Goal: Task Accomplishment & Management: Manage account settings

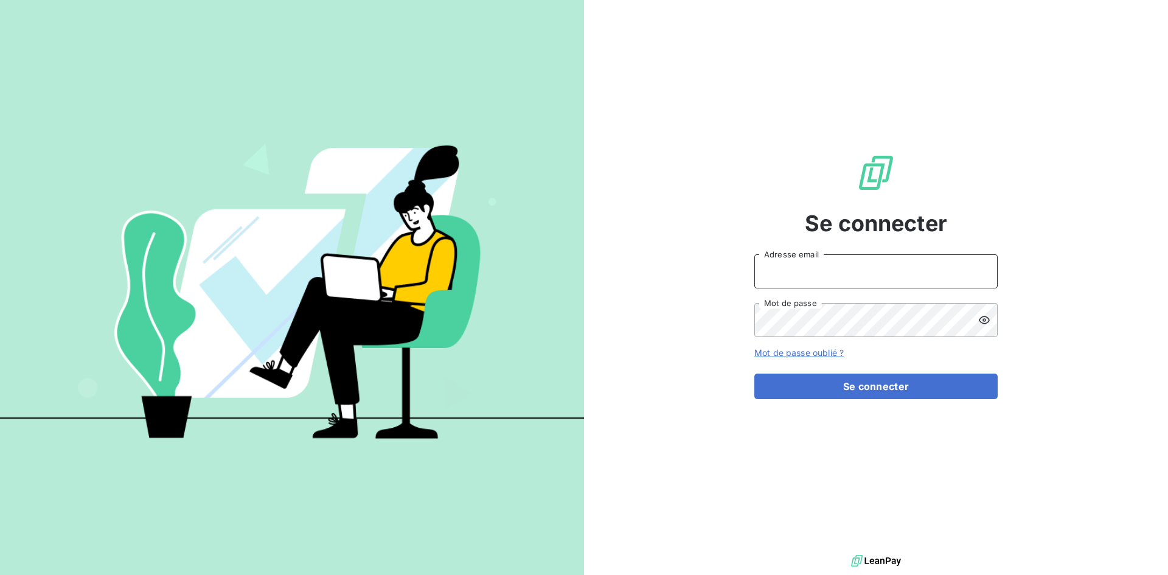
type input "contact@goudici.fr"
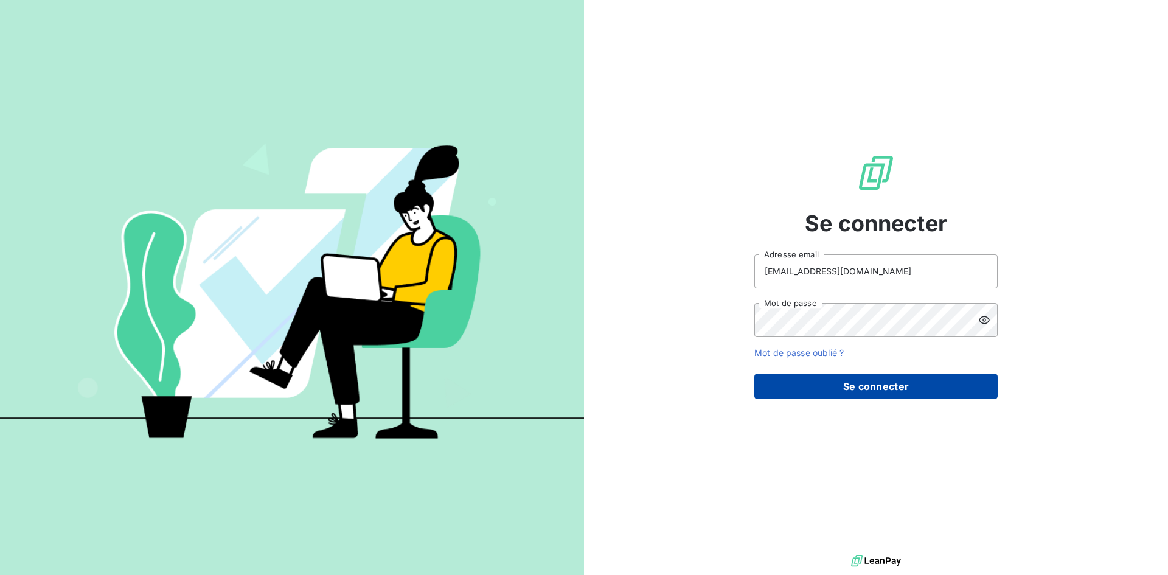
click at [886, 389] on button "Se connecter" at bounding box center [876, 387] width 243 height 26
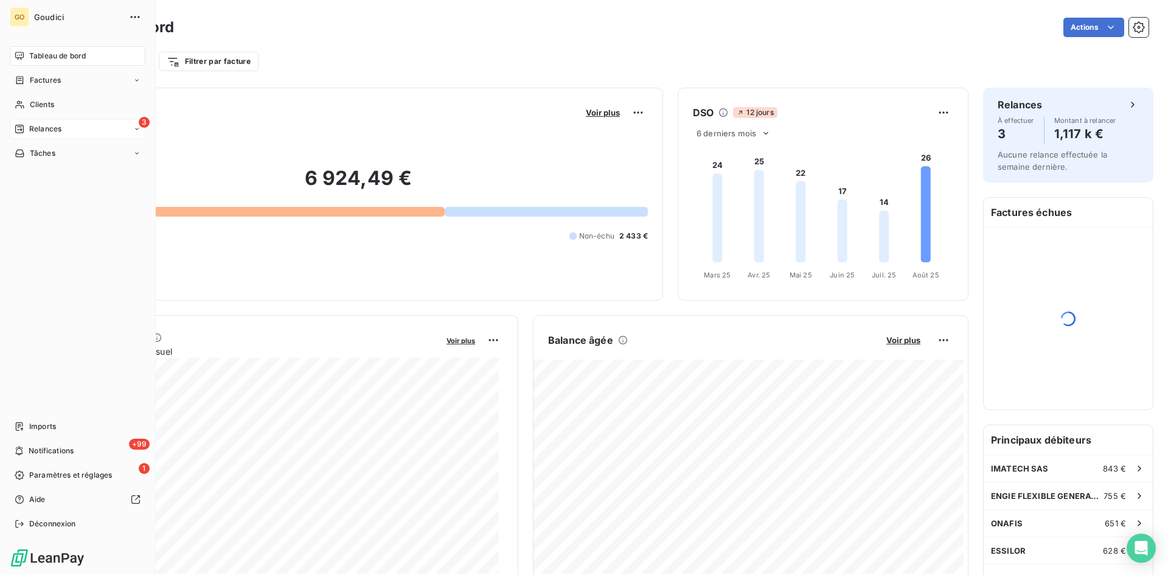
click at [67, 134] on div "3 Relances" at bounding box center [78, 128] width 136 height 19
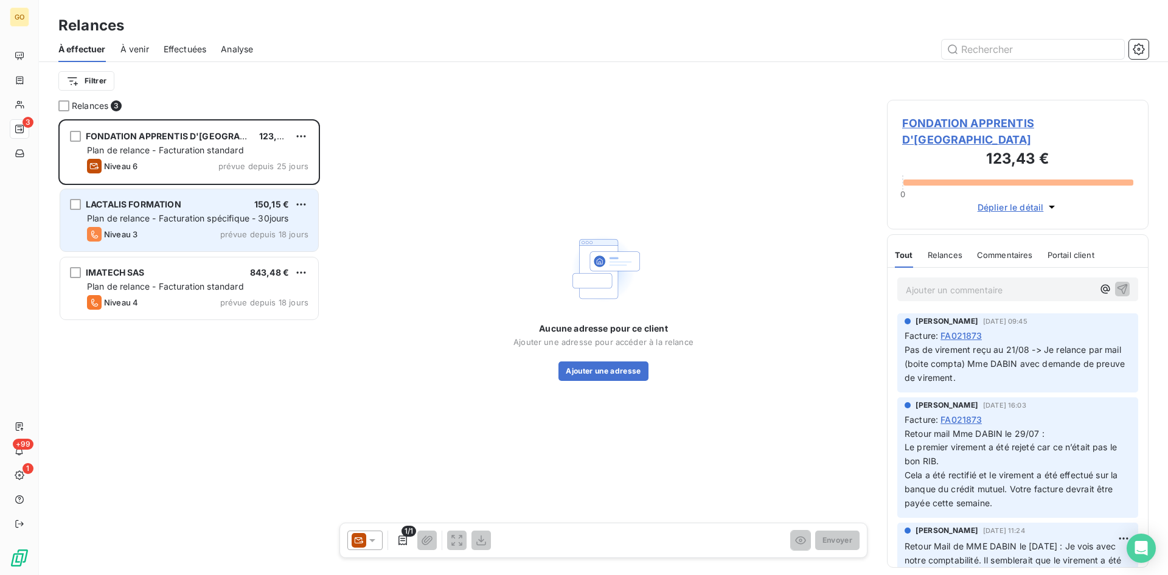
click at [106, 223] on span "Plan de relance - Facturation spécifique - 30jours" at bounding box center [188, 218] width 202 height 10
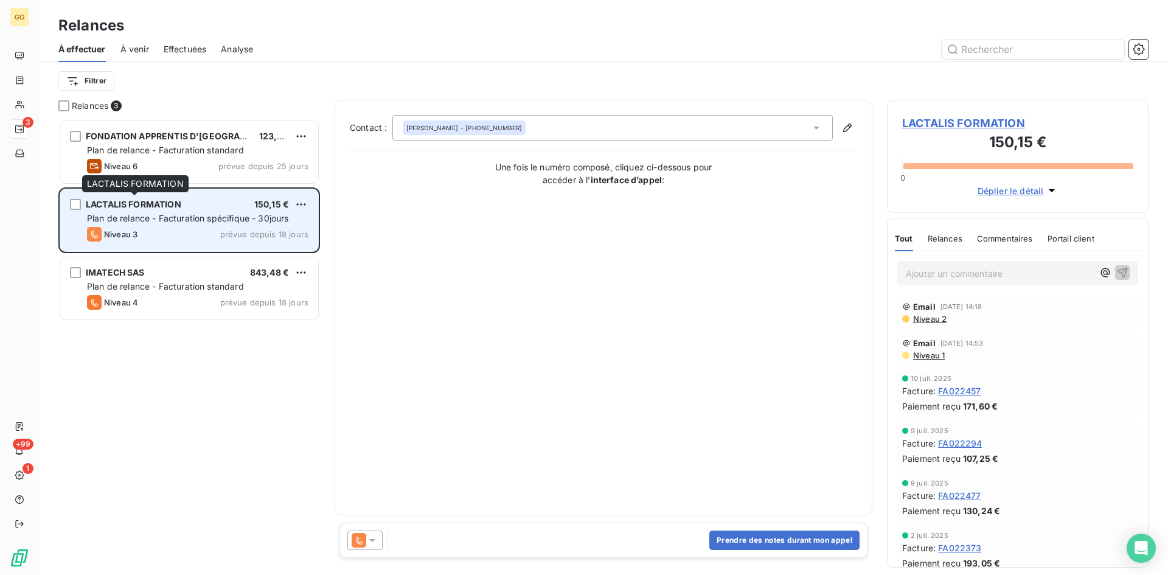
click at [150, 207] on span "LACTALIS FORMATION" at bounding box center [134, 204] width 96 height 10
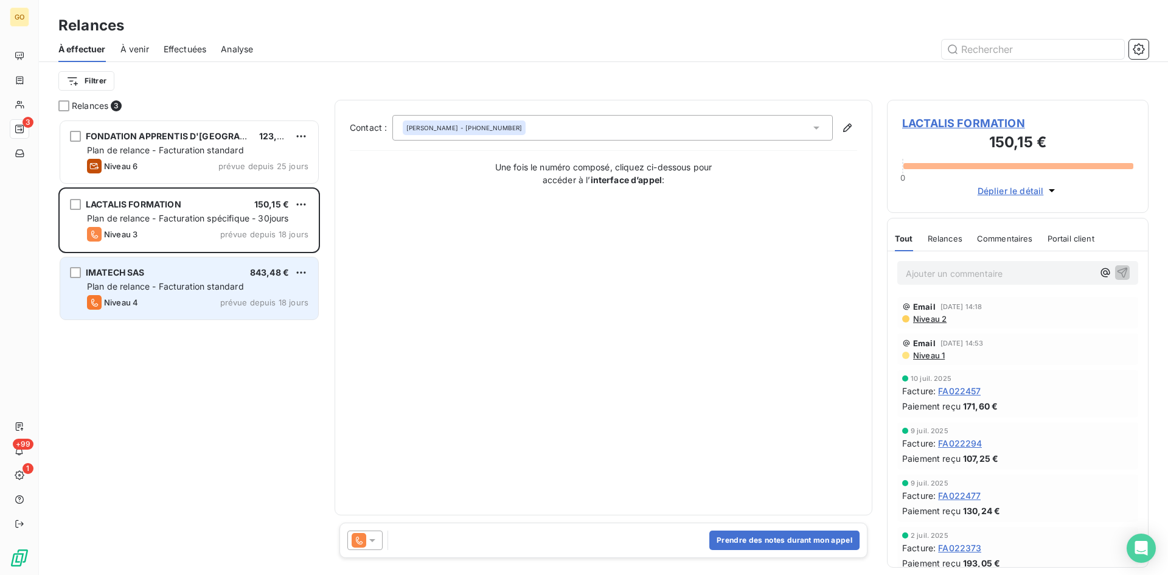
click at [176, 285] on span "Plan de relance - Facturation standard" at bounding box center [165, 286] width 157 height 10
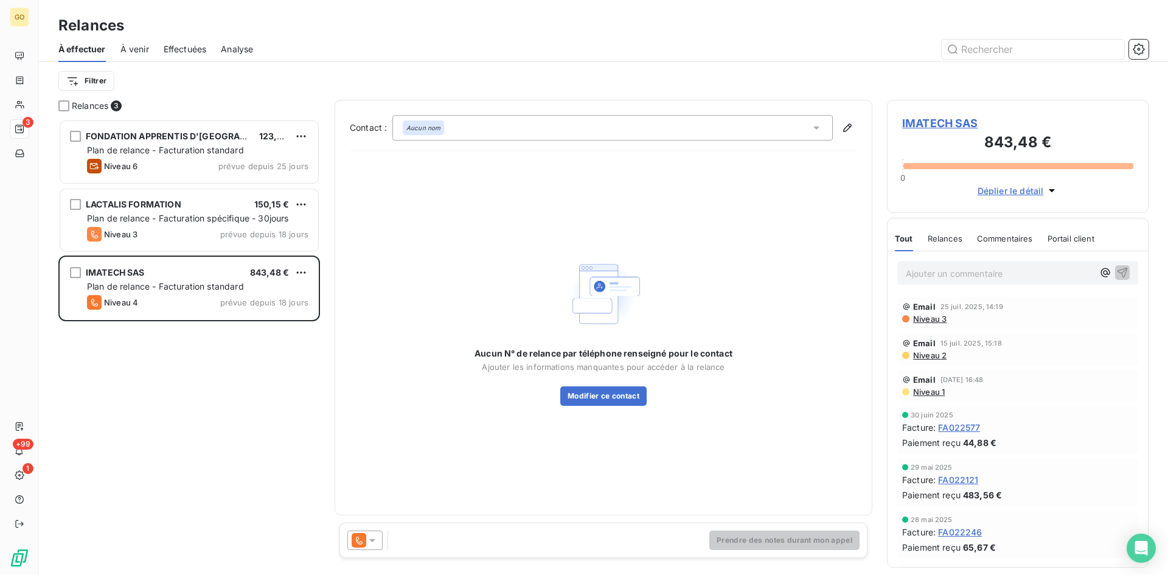
click at [946, 122] on span "IMATECH SAS" at bounding box center [1017, 123] width 231 height 16
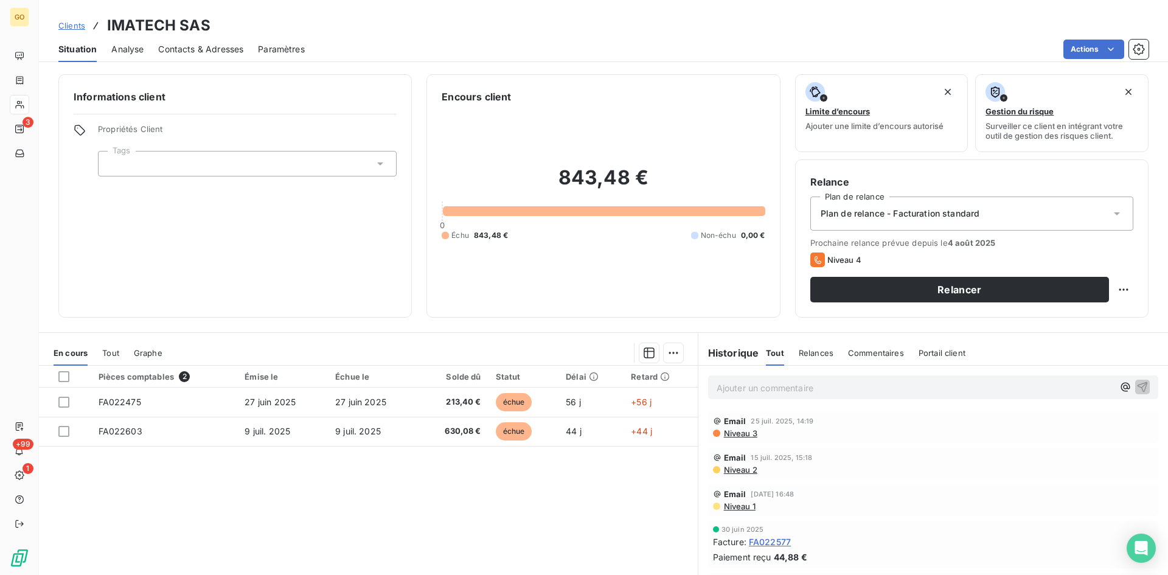
click at [213, 42] on div "Contacts & Adresses" at bounding box center [200, 50] width 85 height 26
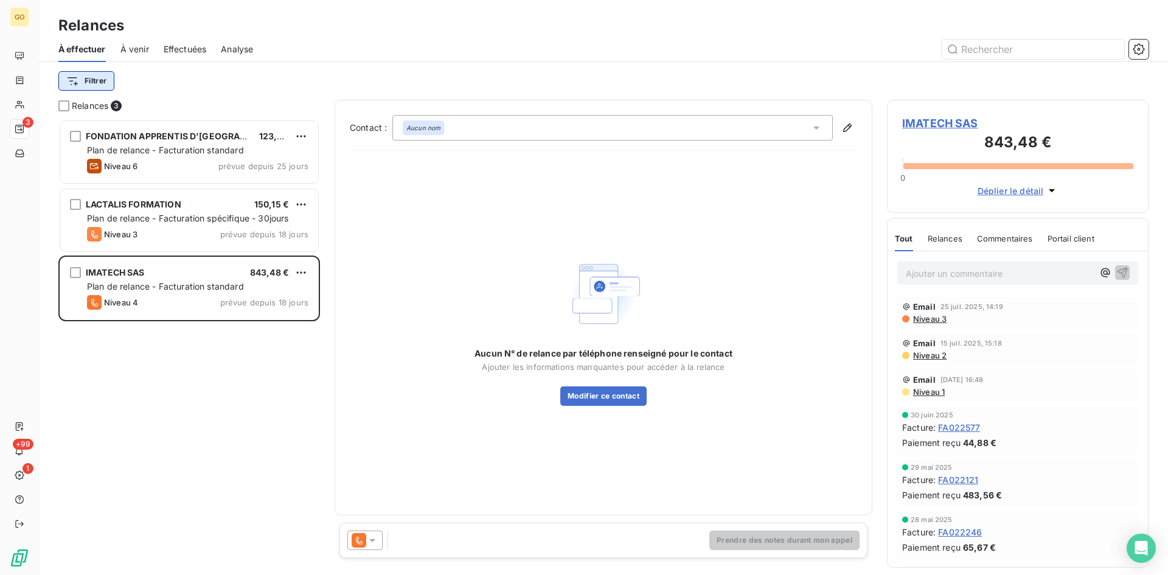
scroll to position [447, 253]
drag, startPoint x: 1050, startPoint y: 142, endPoint x: 984, endPoint y: 135, distance: 66.7
click at [984, 135] on h3 "843,48 €" at bounding box center [1017, 143] width 231 height 24
copy h3 "843,48 €"
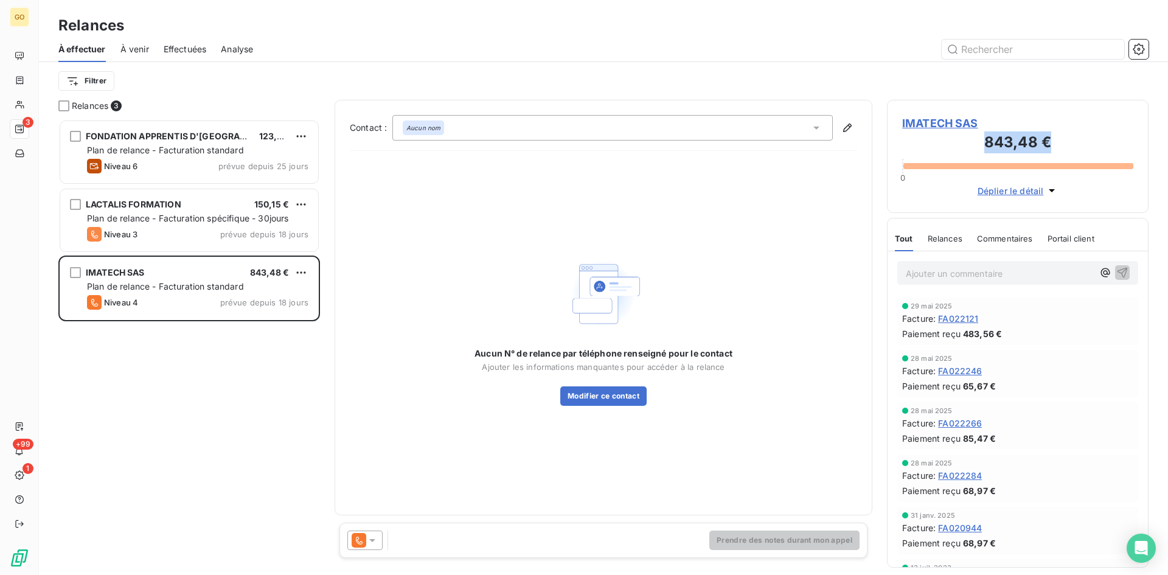
scroll to position [183, 0]
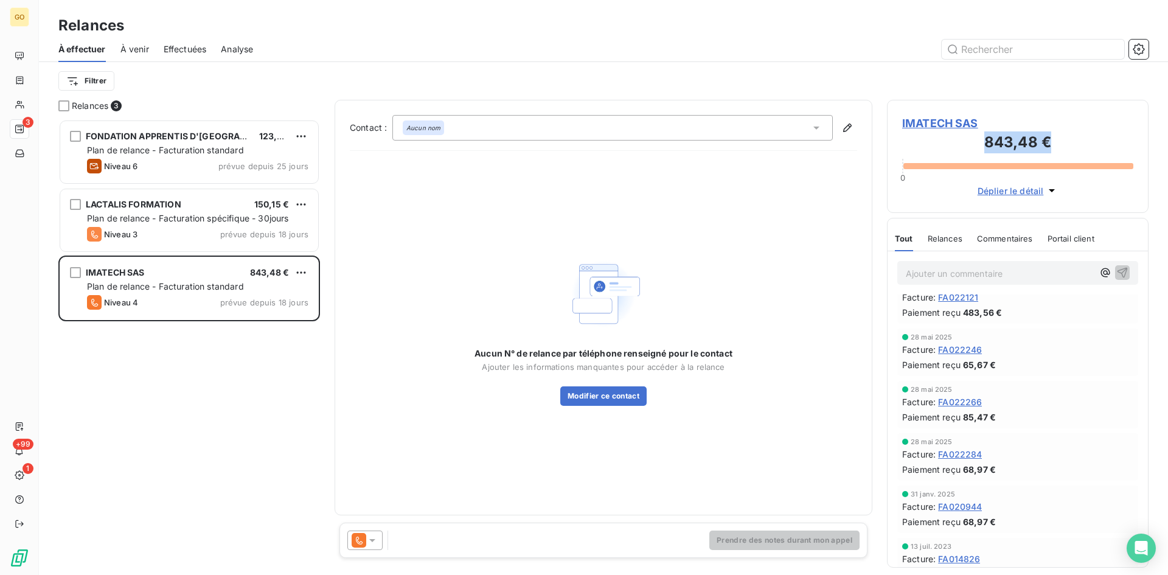
click at [1032, 192] on span "Déplier le détail" at bounding box center [1011, 190] width 66 height 13
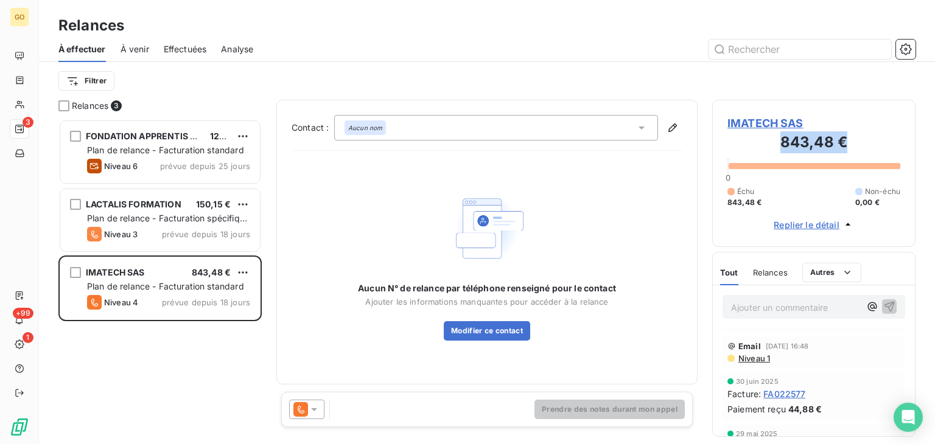
scroll to position [0, 0]
click at [818, 222] on span "Replier le détail" at bounding box center [806, 224] width 66 height 13
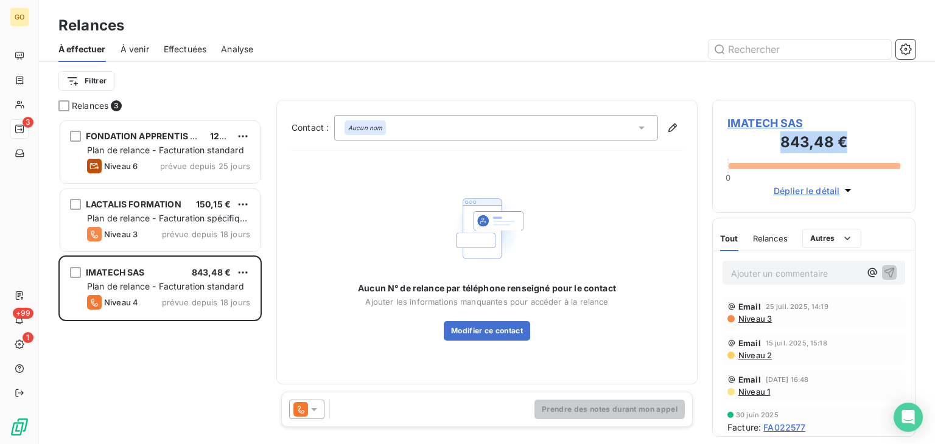
click at [814, 193] on span "Déplier le détail" at bounding box center [806, 190] width 66 height 13
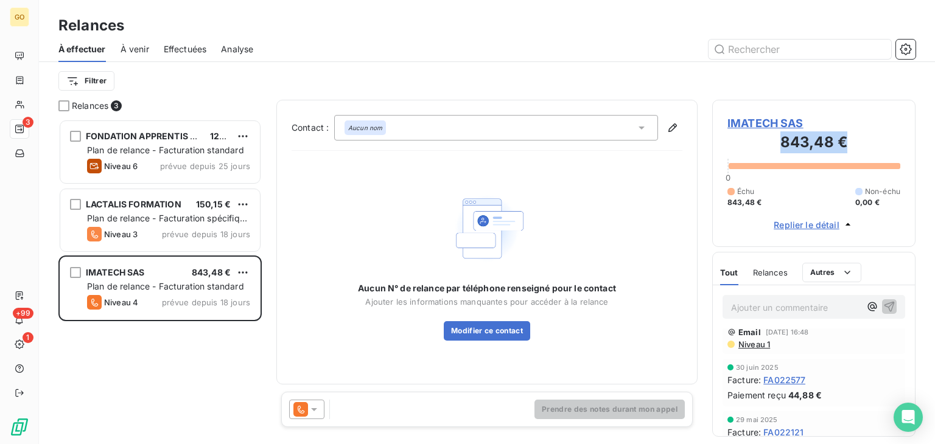
scroll to position [61, 0]
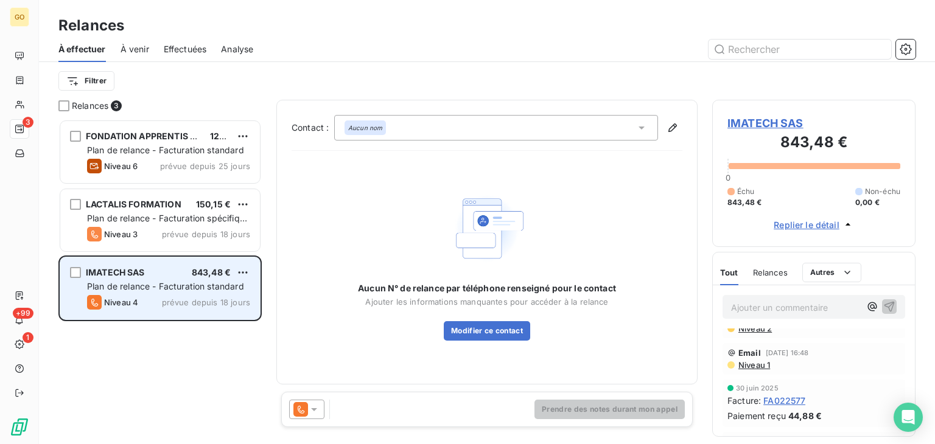
click at [92, 271] on span "IMATECH SAS" at bounding box center [115, 272] width 59 height 10
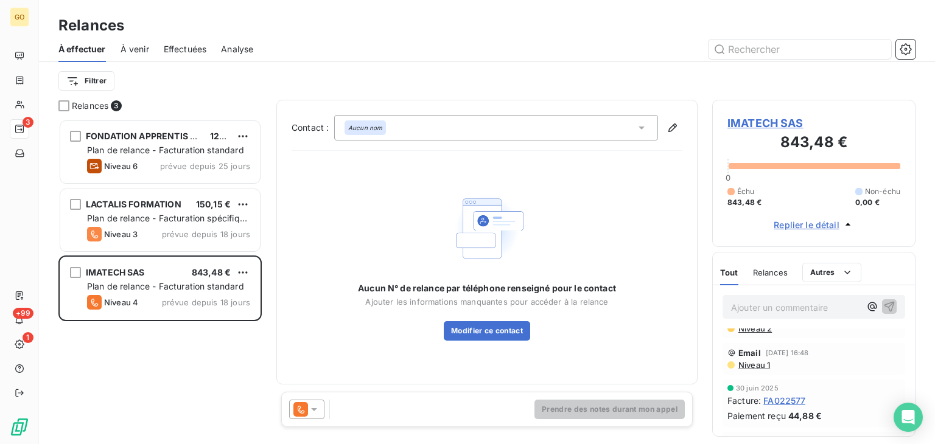
click at [784, 116] on span "IMATECH SAS" at bounding box center [813, 123] width 173 height 16
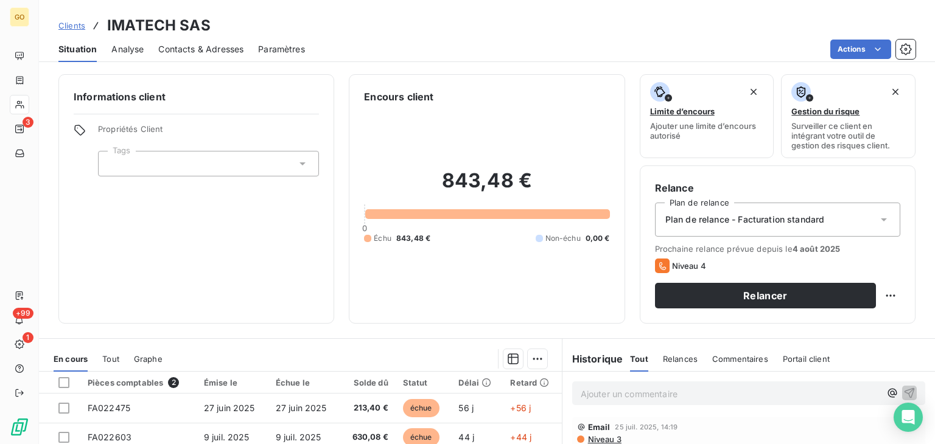
scroll to position [183, 0]
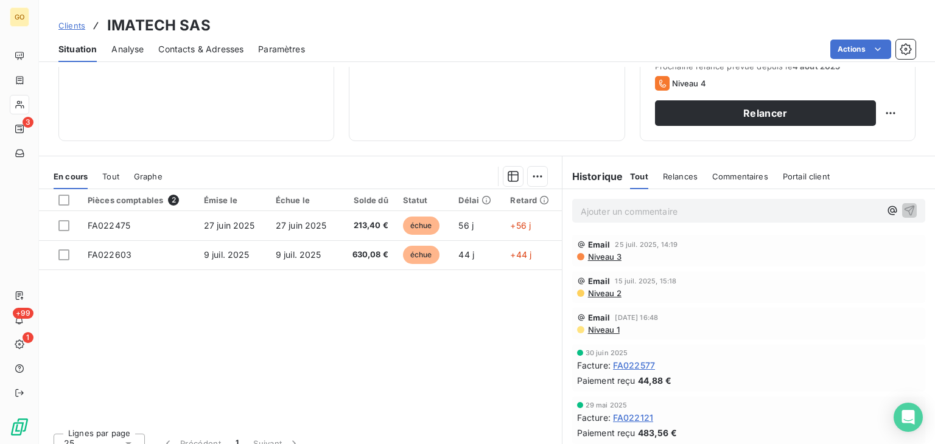
click at [675, 206] on p "Ajouter un commentaire ﻿" at bounding box center [730, 211] width 299 height 15
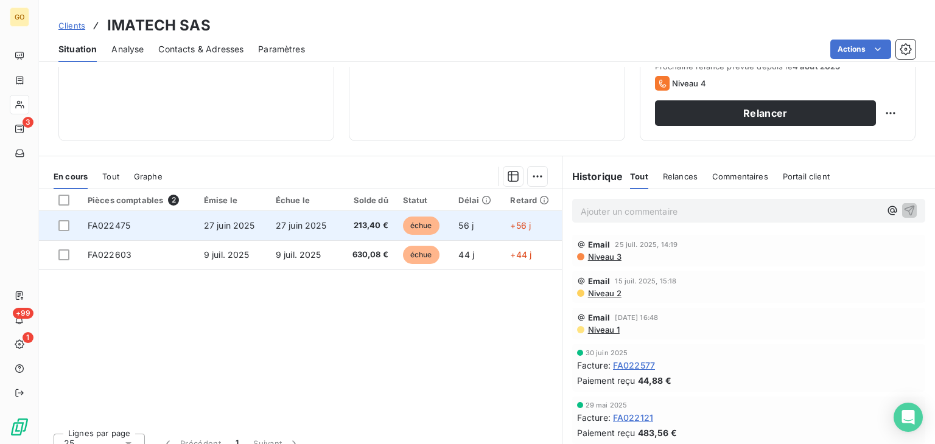
click at [103, 223] on span "FA022475" at bounding box center [109, 225] width 43 height 10
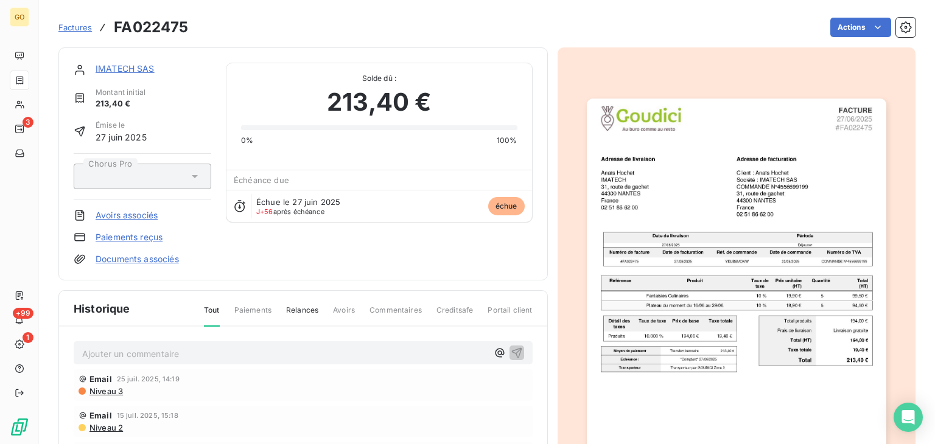
click at [102, 350] on p "Ajouter un commentaire ﻿" at bounding box center [284, 353] width 405 height 15
click at [117, 350] on p "Ajouter un commentaire ﻿" at bounding box center [284, 353] width 405 height 15
click at [92, 354] on p "Ajouter un commentaire ﻿" at bounding box center [284, 353] width 405 height 15
click at [181, 352] on p "Ajouter un commentaire ﻿" at bounding box center [284, 353] width 405 height 15
click at [235, 345] on div "Ajouter un commentaire ﻿" at bounding box center [284, 353] width 405 height 16
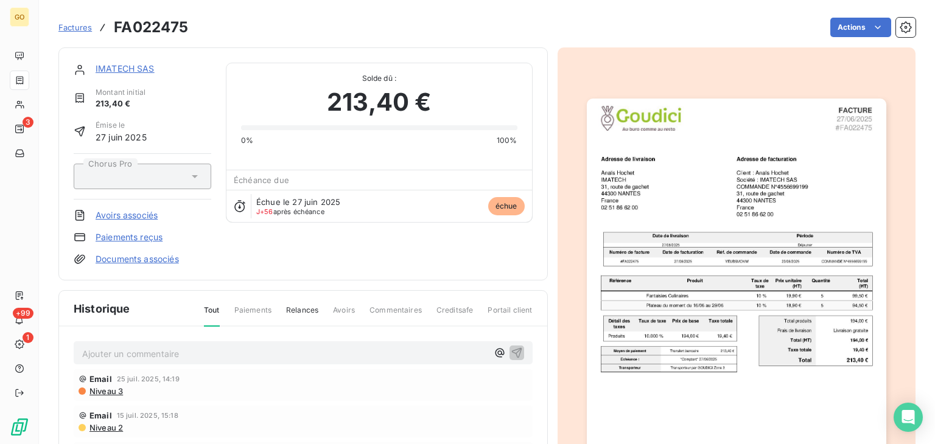
click at [235, 345] on div "Ajouter un commentaire ﻿" at bounding box center [284, 353] width 405 height 16
click at [221, 359] on p "Ajouter un commentaire ﻿" at bounding box center [284, 353] width 405 height 15
click at [167, 351] on span "Appel au standart [PHONE_NUMBER]" at bounding box center [158, 352] width 153 height 10
click at [215, 353] on span "Appel au standart [PHONE_NUMBER]" at bounding box center [158, 352] width 153 height 10
click at [219, 350] on span "Appel au standart [PHONE_NUMBER]" at bounding box center [158, 352] width 153 height 10
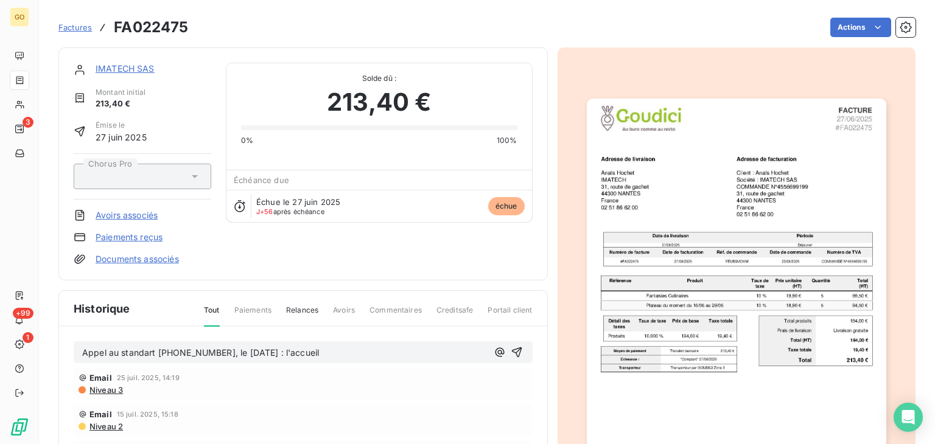
click at [331, 352] on p "Appel au standart [PHONE_NUMBER], le [DATE] : l'accueil" at bounding box center [284, 353] width 405 height 14
click at [156, 350] on span "Appel au standart [PHONE_NUMBER], le [DATE] : l'accueil remonte l'information a…" at bounding box center [278, 352] width 393 height 10
click at [427, 355] on span "Appel au standart [PHONE_NUMBER], le [DATE] : l'accueil remonte l'information a…" at bounding box center [278, 352] width 393 height 10
click at [511, 358] on icon "button" at bounding box center [517, 352] width 12 height 12
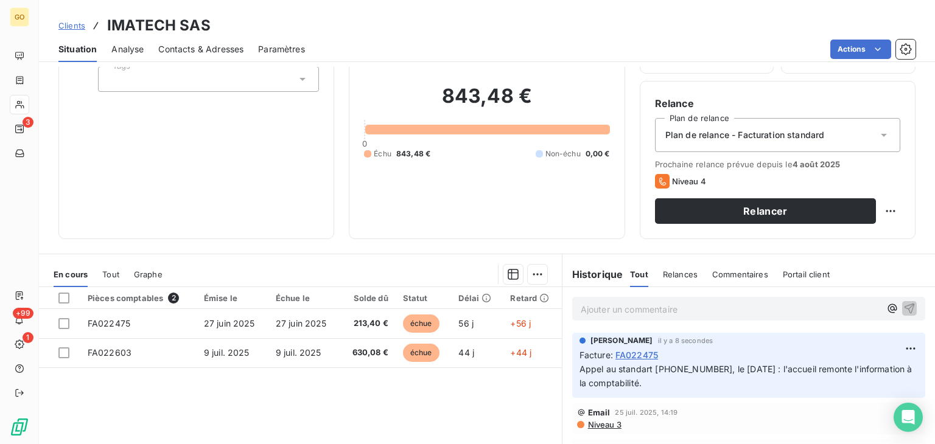
scroll to position [122, 0]
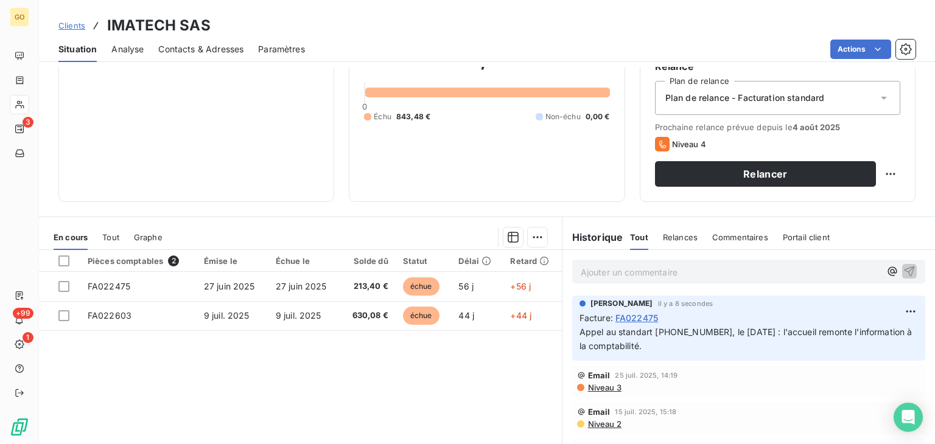
drag, startPoint x: 576, startPoint y: 329, endPoint x: 753, endPoint y: 352, distance: 179.2
click at [753, 352] on p "Appel au standart [PHONE_NUMBER], le [DATE] : l'accueil remonte l'information à…" at bounding box center [748, 340] width 338 height 28
copy span "Appel au standart [PHONE_NUMBER], le [DATE] : l'accueil remonte l'information à…"
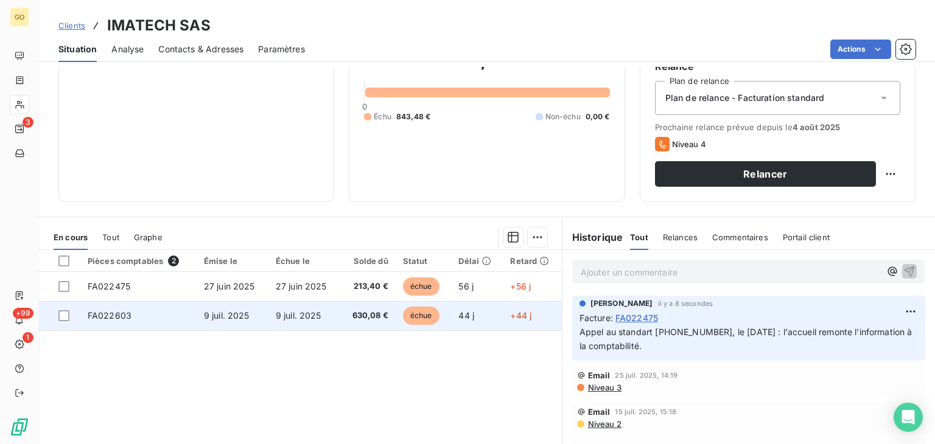
click at [126, 317] on span "FA022603" at bounding box center [110, 315] width 44 height 10
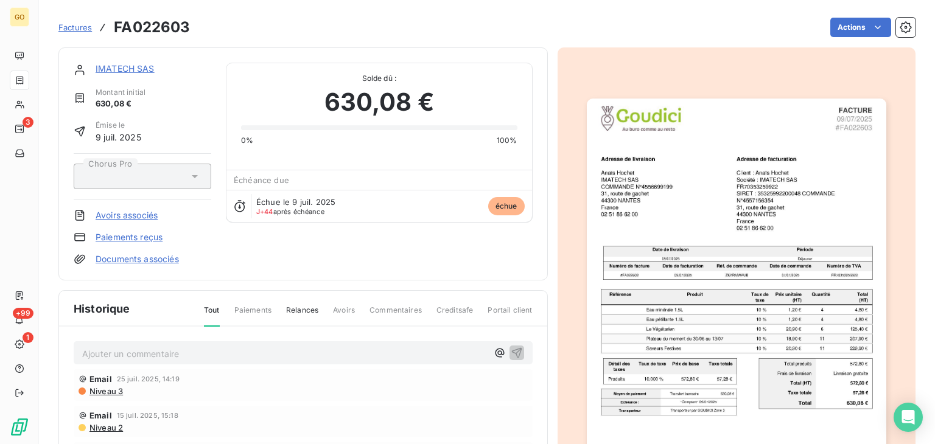
click at [158, 358] on p "Ajouter un commentaire ﻿" at bounding box center [284, 353] width 405 height 15
click at [514, 357] on icon "button" at bounding box center [516, 352] width 10 height 10
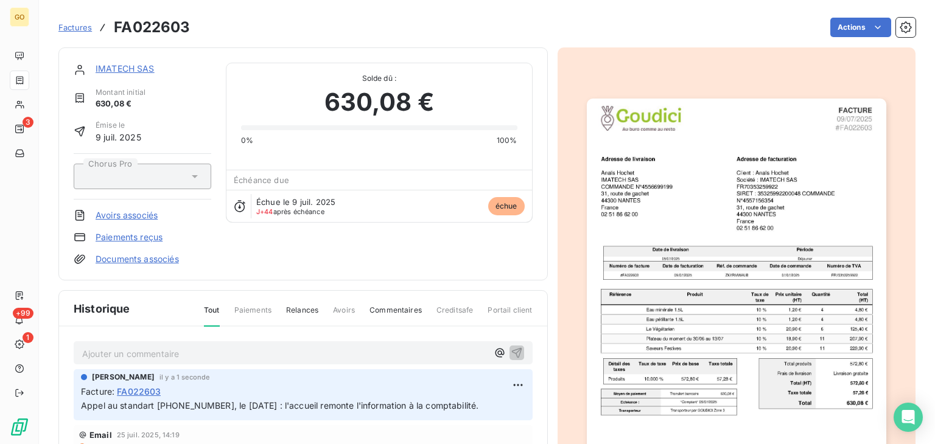
scroll to position [8, 0]
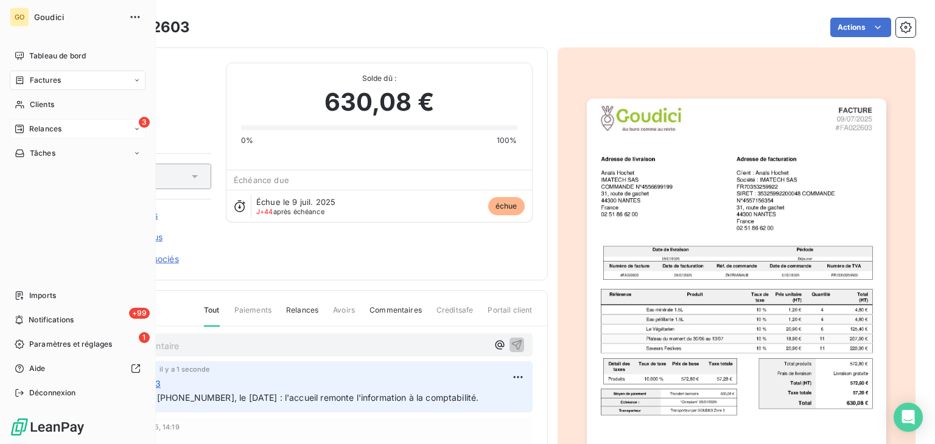
drag, startPoint x: 65, startPoint y: 134, endPoint x: 117, endPoint y: 123, distance: 52.9
click at [65, 134] on div "3 Relances" at bounding box center [78, 128] width 136 height 19
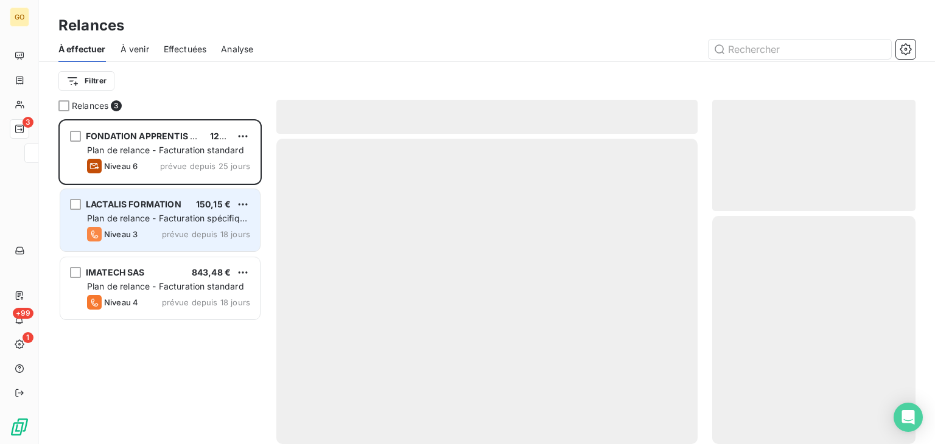
scroll to position [315, 194]
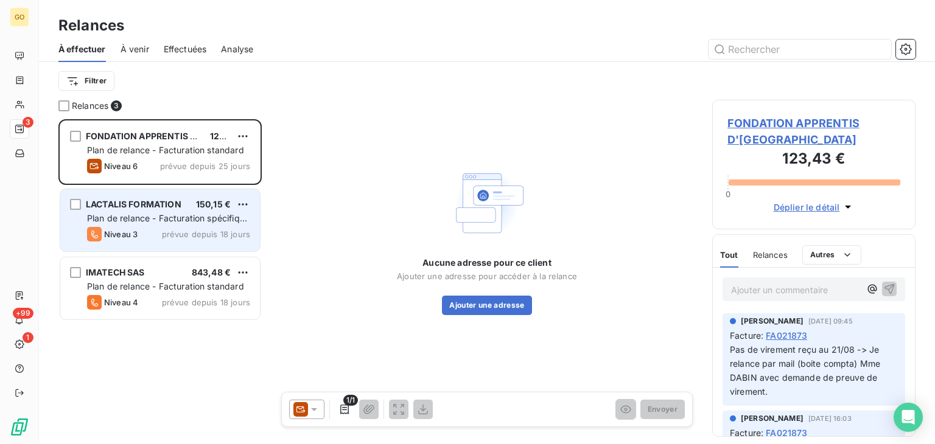
click at [134, 206] on span "LACTALIS FORMATION" at bounding box center [134, 204] width 96 height 10
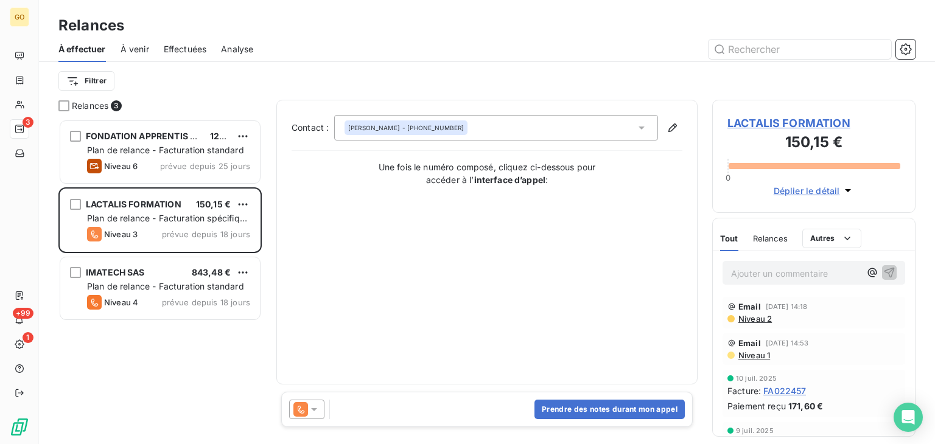
click at [820, 188] on span "Déplier le détail" at bounding box center [806, 190] width 66 height 13
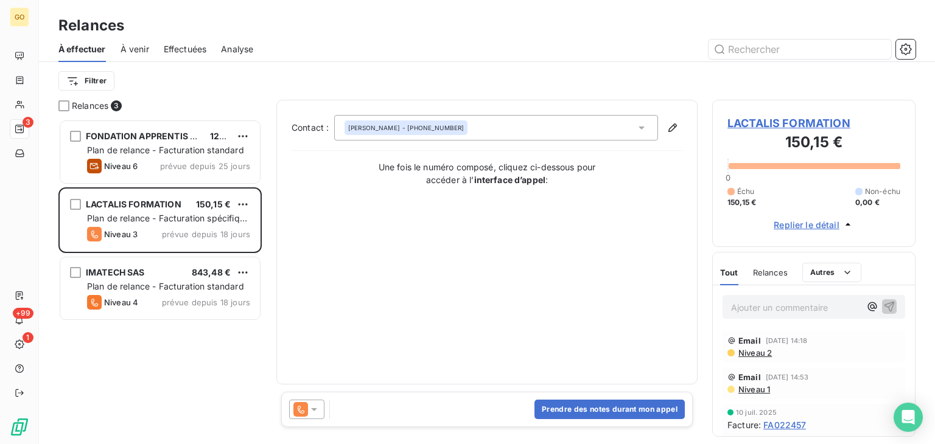
scroll to position [61, 0]
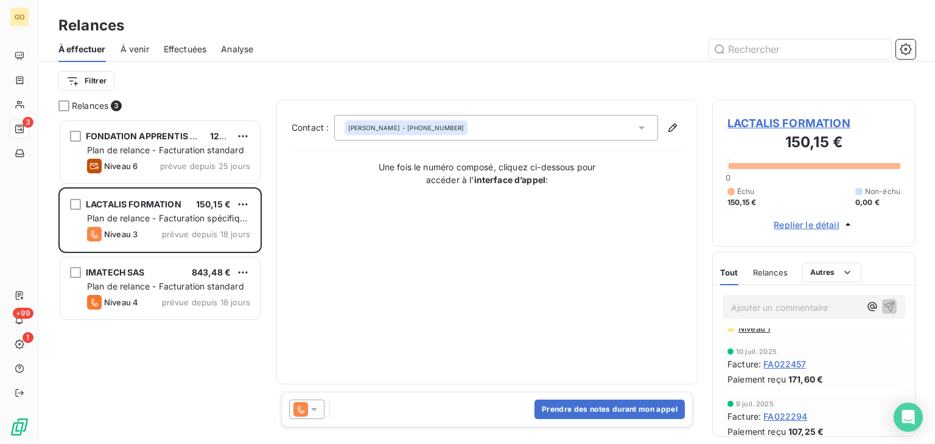
click at [803, 124] on span "LACTALIS FORMATION" at bounding box center [813, 123] width 173 height 16
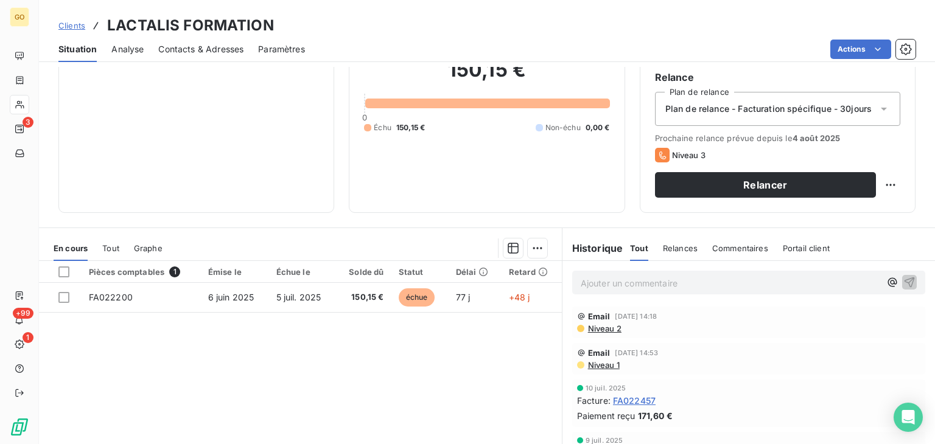
scroll to position [122, 0]
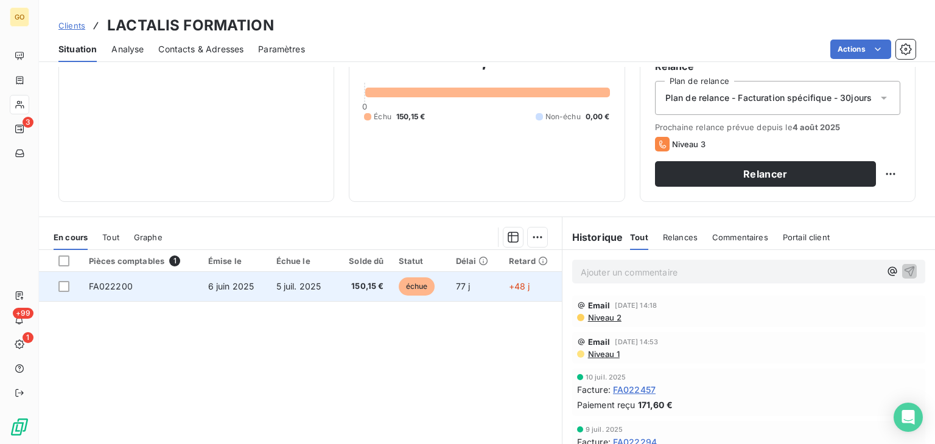
click at [110, 287] on span "FA022200" at bounding box center [111, 286] width 44 height 10
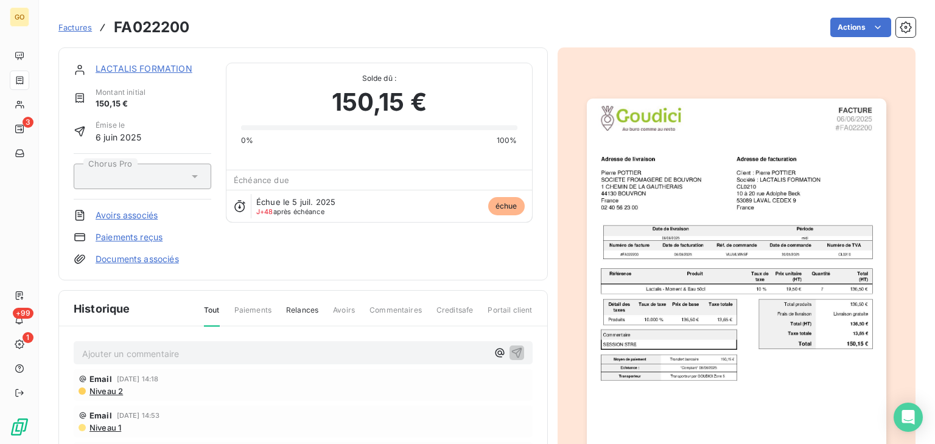
click at [276, 346] on p "Ajouter un commentaire ﻿" at bounding box center [284, 353] width 405 height 15
click at [148, 351] on p "Ajouter un commentaire ﻿" at bounding box center [284, 353] width 405 height 15
click at [187, 355] on p "Ajouter un commentaire ﻿" at bounding box center [284, 353] width 405 height 15
click at [419, 357] on p "Appel [PHONE_NUMBER], le 22/08 : facture à envoyer à l'adresse zzzcsf2209@fr" at bounding box center [284, 353] width 405 height 14
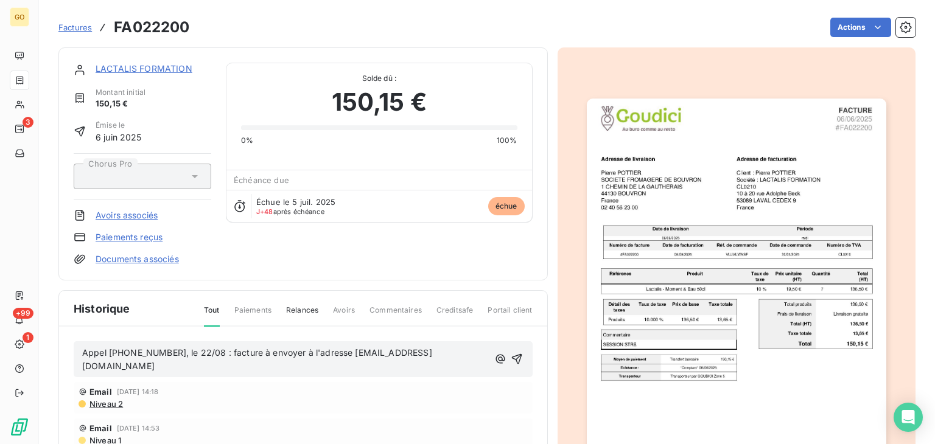
click at [367, 350] on span "Appel [PHONE_NUMBER], le 22/08 : facture à envoyer à l'adresse [EMAIL_ADDRESS][…" at bounding box center [257, 359] width 350 height 24
click at [512, 353] on icon "button" at bounding box center [517, 359] width 12 height 12
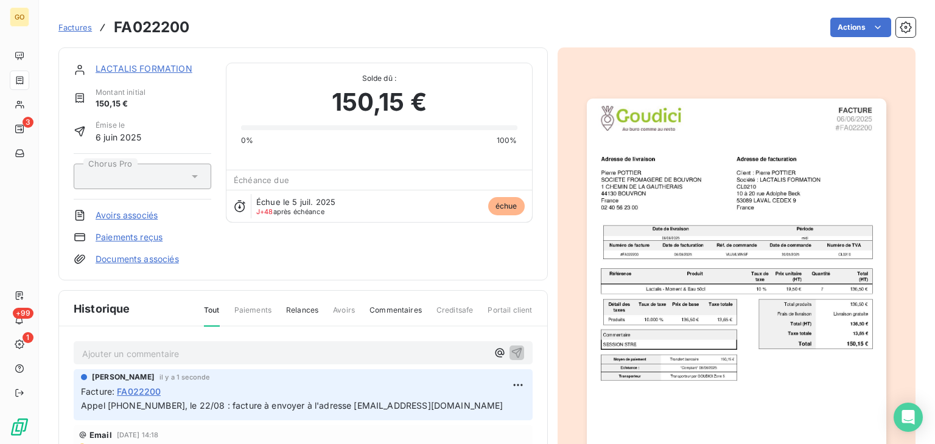
click at [81, 29] on span "Factures" at bounding box center [74, 28] width 33 height 10
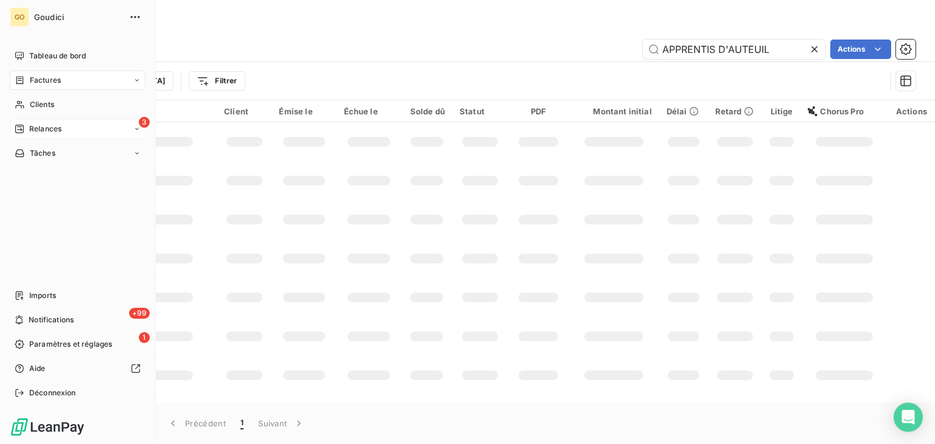
click at [57, 135] on div "3 Relances" at bounding box center [78, 128] width 136 height 19
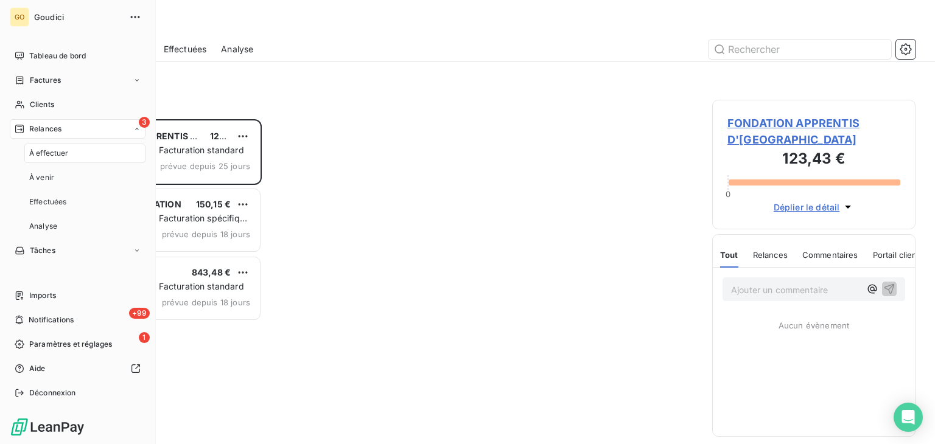
scroll to position [315, 194]
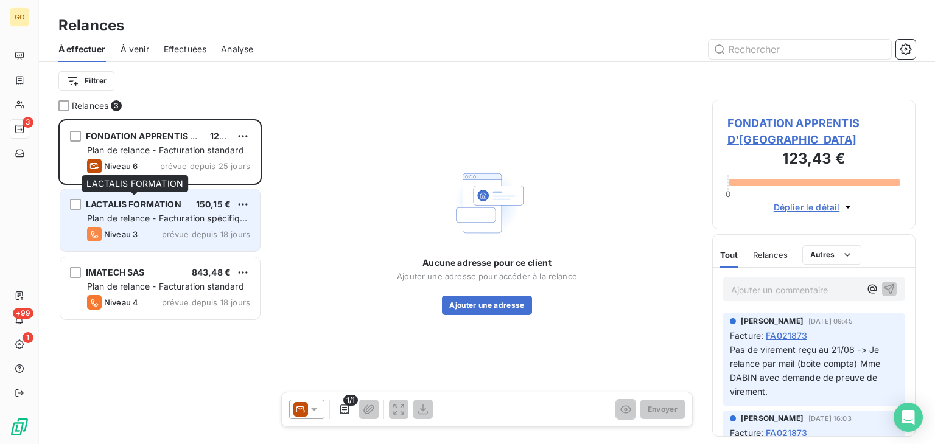
click at [139, 206] on span "LACTALIS FORMATION" at bounding box center [134, 204] width 96 height 10
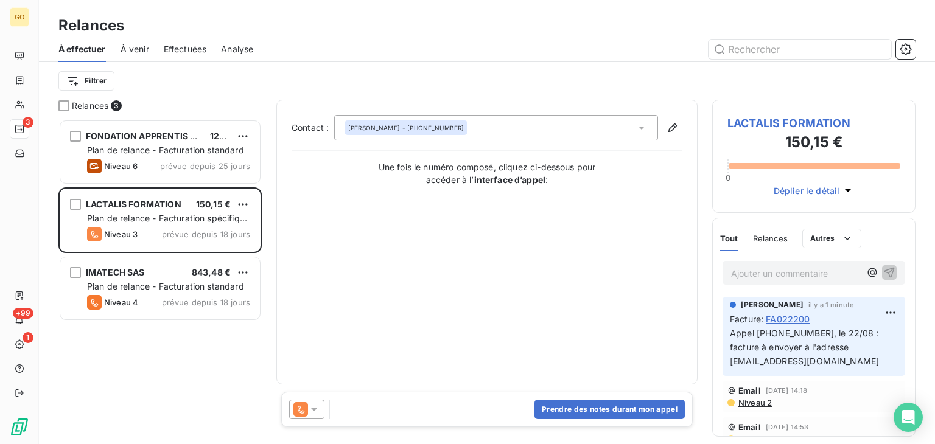
click at [809, 122] on span "LACTALIS FORMATION" at bounding box center [813, 123] width 173 height 16
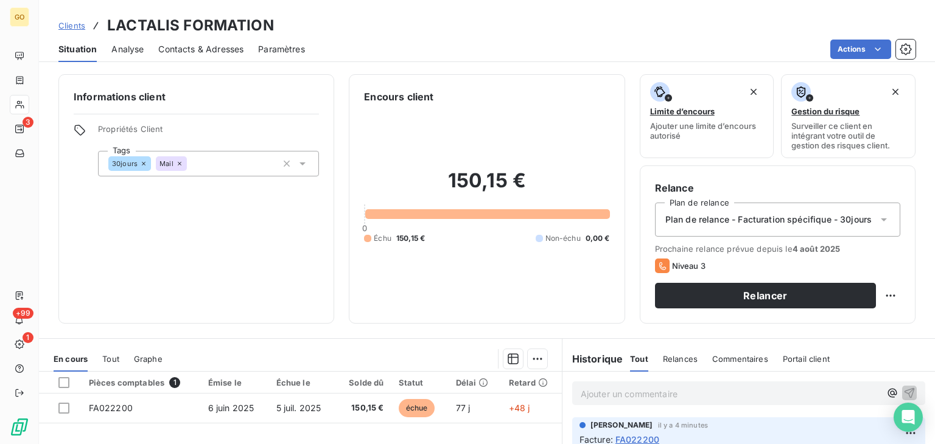
click at [272, 47] on span "Paramètres" at bounding box center [281, 49] width 47 height 12
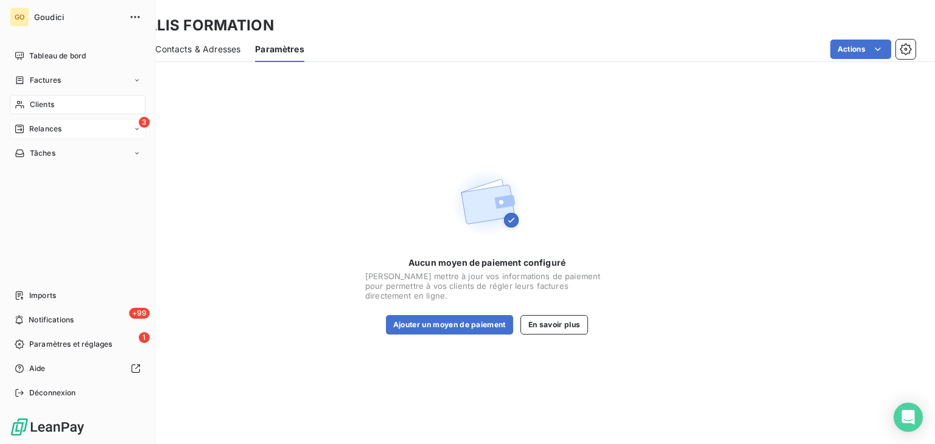
click at [33, 129] on span "Relances" at bounding box center [45, 129] width 32 height 11
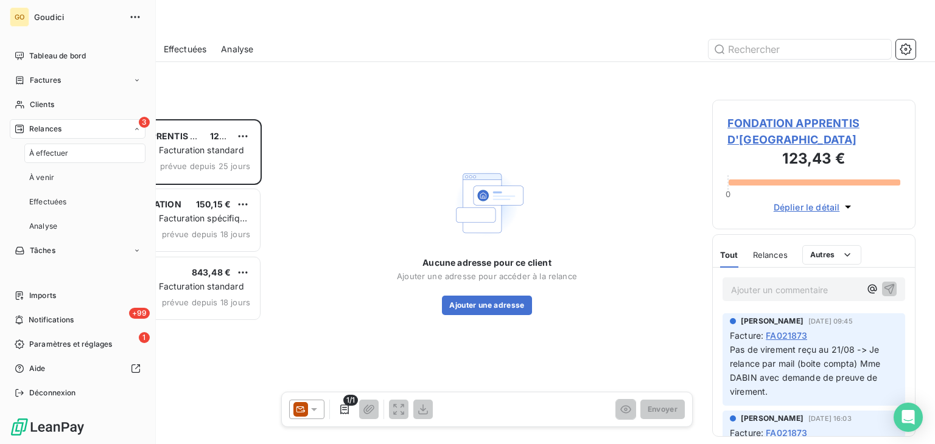
scroll to position [315, 194]
click at [47, 150] on span "Tâches" at bounding box center [43, 153] width 26 height 11
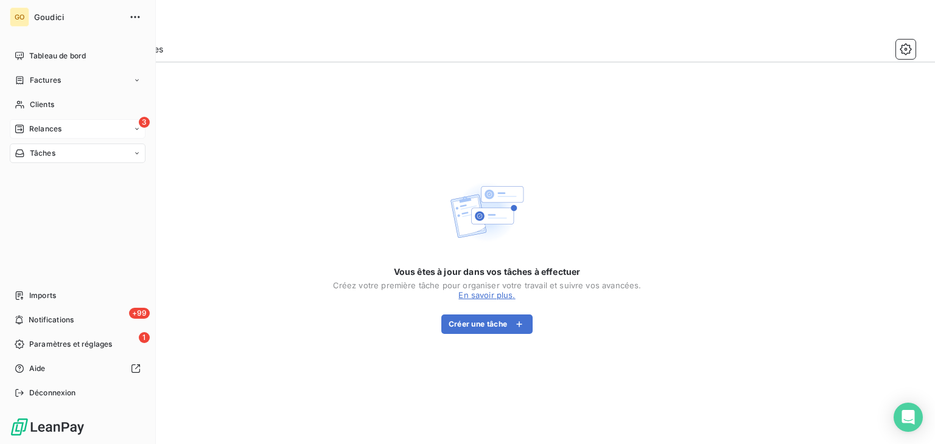
click at [47, 125] on span "Relances" at bounding box center [45, 129] width 32 height 11
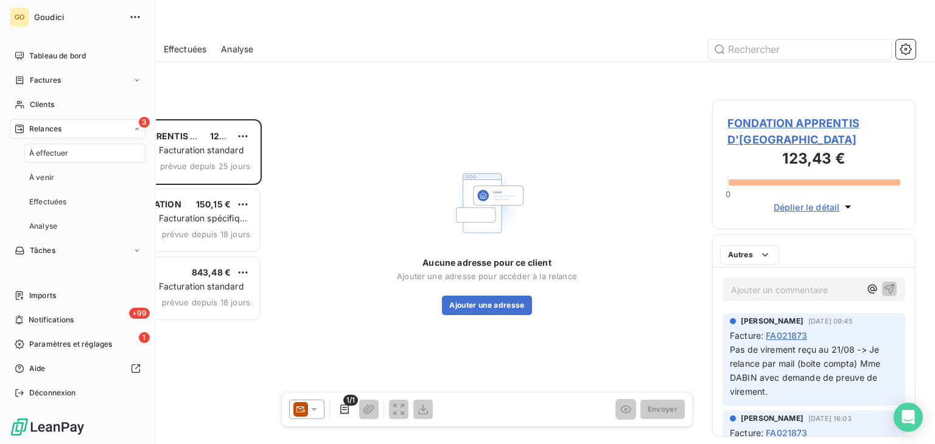
scroll to position [315, 194]
click at [51, 78] on span "Factures" at bounding box center [45, 80] width 31 height 11
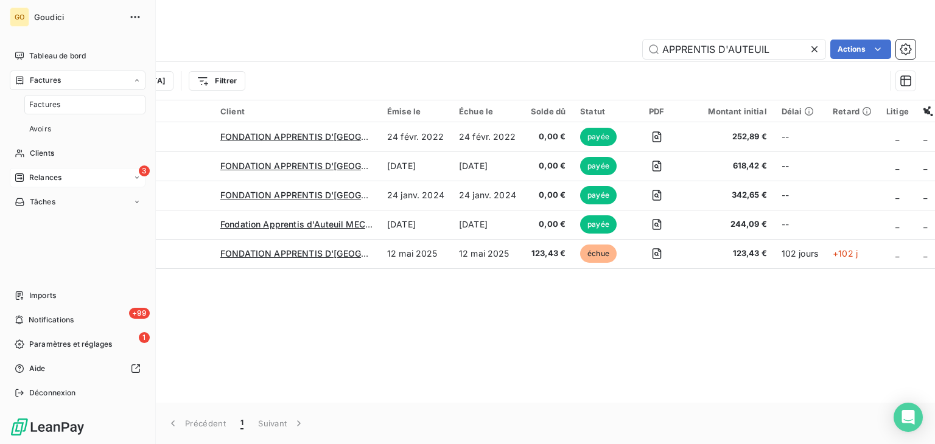
click at [58, 176] on span "Relances" at bounding box center [45, 177] width 32 height 11
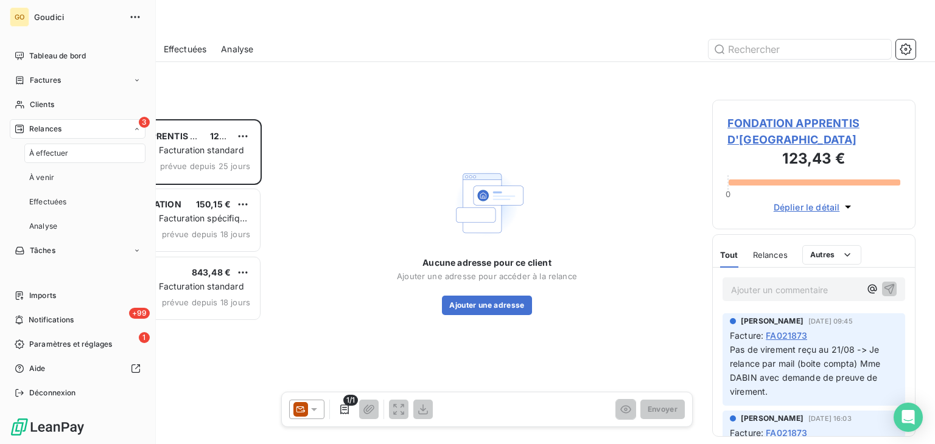
scroll to position [315, 194]
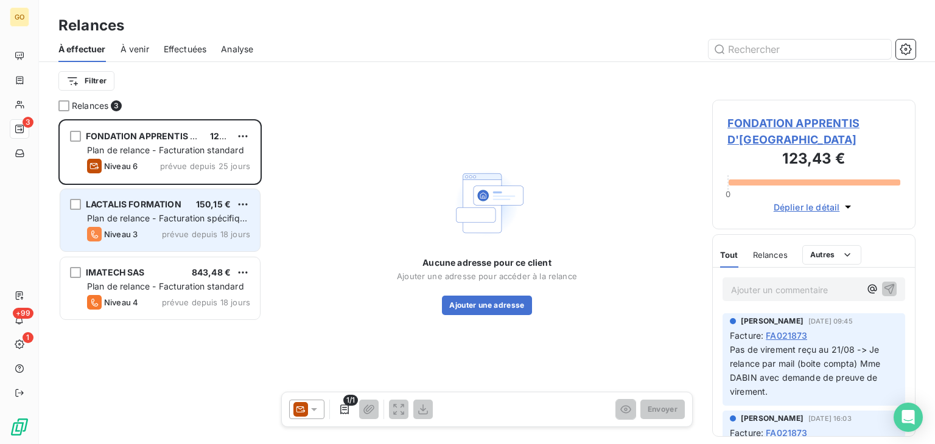
click at [161, 202] on span "LACTALIS FORMATION" at bounding box center [134, 204] width 96 height 10
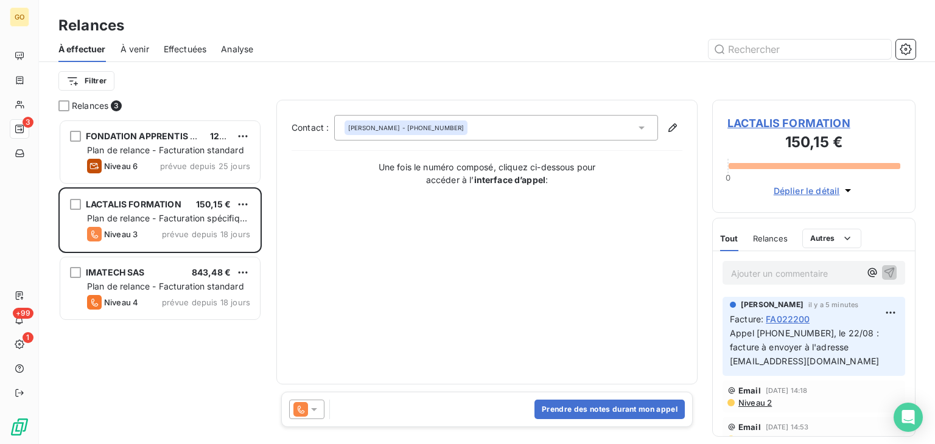
click at [635, 122] on div "[PERSON_NAME] - [PHONE_NUMBER]" at bounding box center [496, 128] width 324 height 26
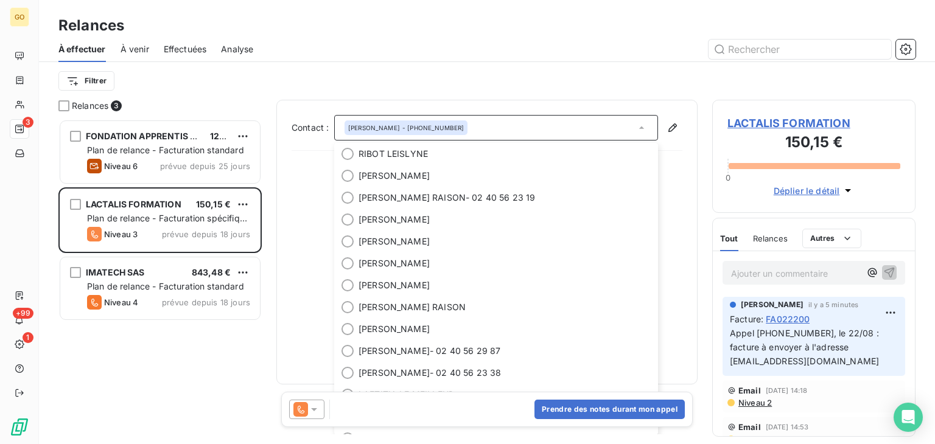
click at [479, 127] on div "[PERSON_NAME] - [PHONE_NUMBER]" at bounding box center [496, 128] width 324 height 26
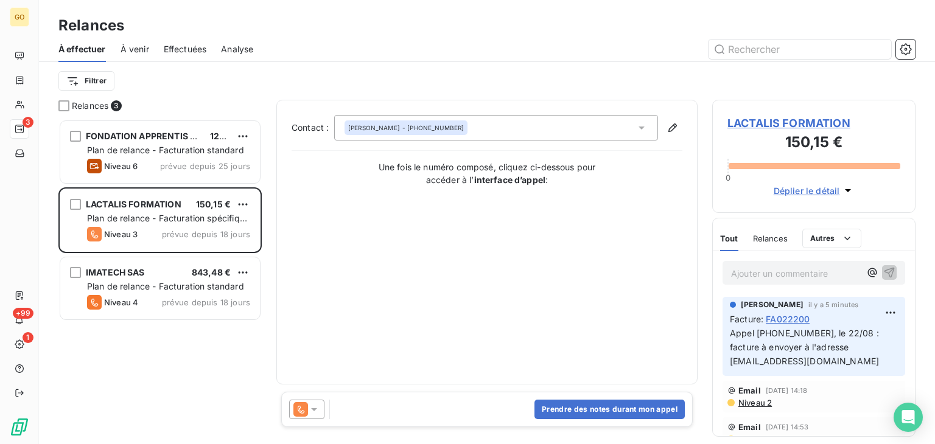
click at [452, 127] on div "[PERSON_NAME] - [PHONE_NUMBER]" at bounding box center [406, 128] width 116 height 9
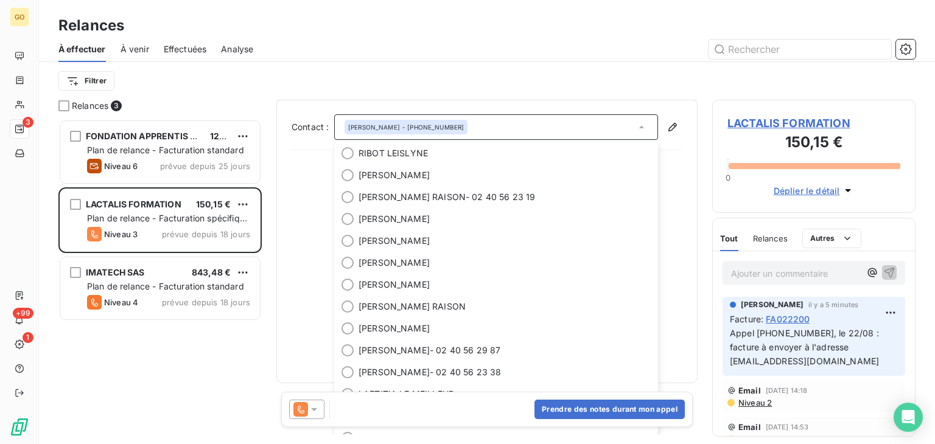
scroll to position [146, 0]
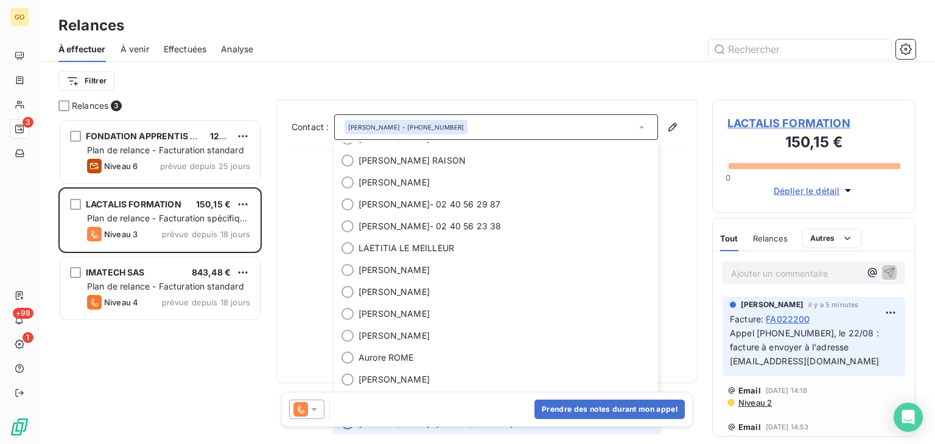
click at [466, 125] on div "[PERSON_NAME] - [PHONE_NUMBER]" at bounding box center [496, 127] width 324 height 26
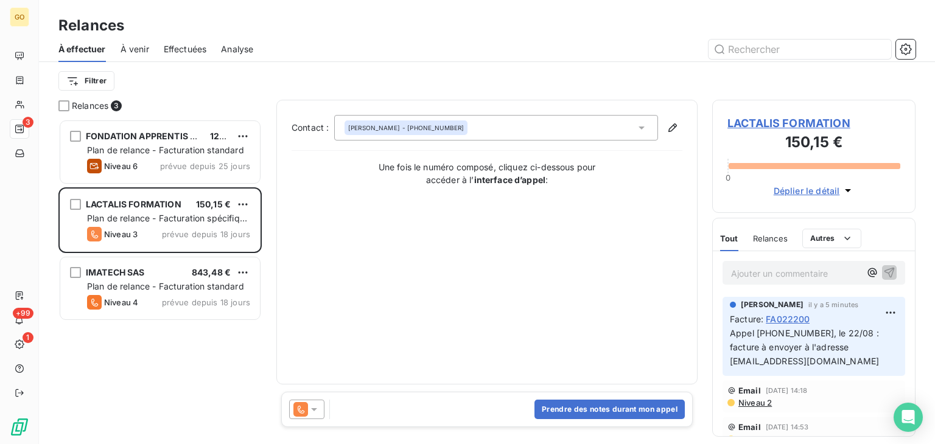
scroll to position [0, 0]
drag, startPoint x: 466, startPoint y: 125, endPoint x: 350, endPoint y: 135, distance: 115.5
click at [350, 135] on div "[PERSON_NAME] - [PHONE_NUMBER]" at bounding box center [496, 128] width 324 height 26
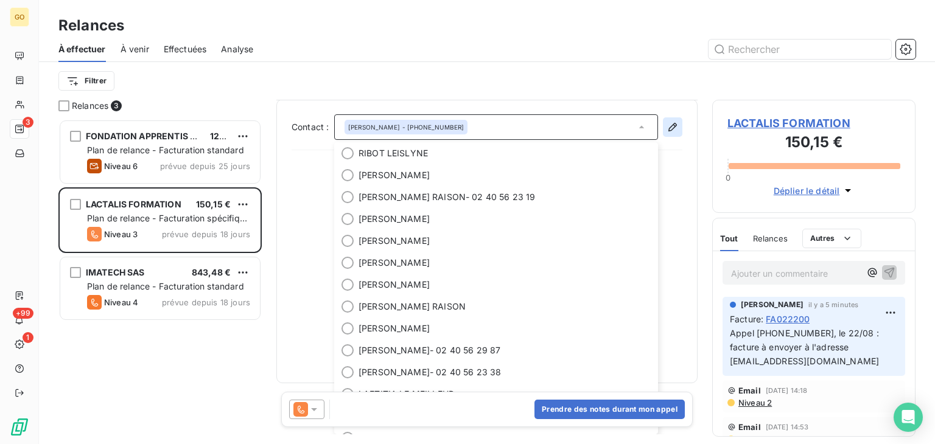
scroll to position [146, 0]
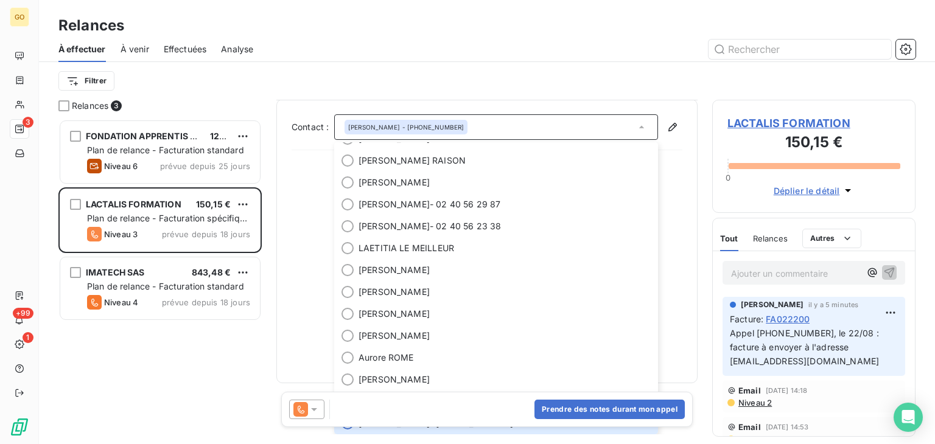
click at [288, 187] on div "Contact : [PERSON_NAME] - [PHONE_NUMBER] [PERSON_NAME] [PERSON_NAME] [PERSON_NA…" at bounding box center [486, 241] width 421 height 284
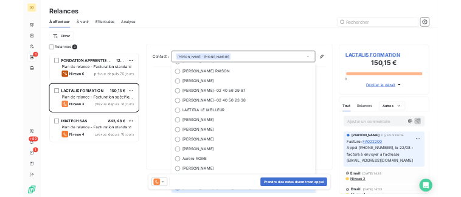
scroll to position [0, 0]
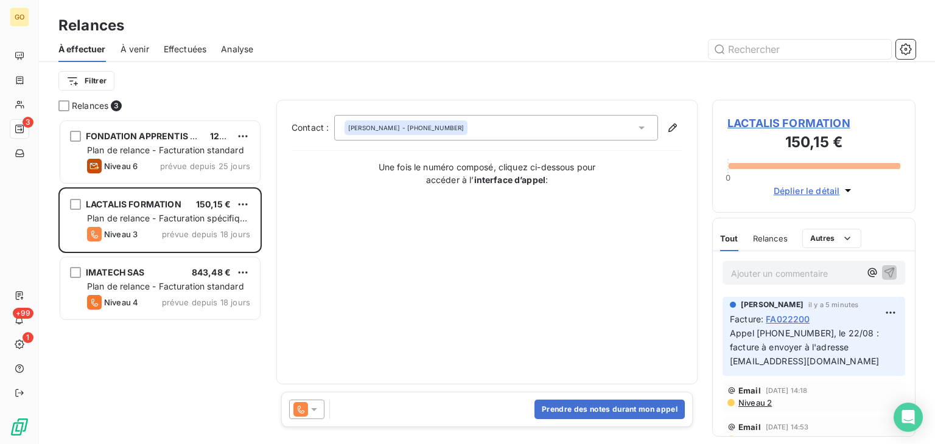
click at [313, 418] on div at bounding box center [306, 409] width 35 height 19
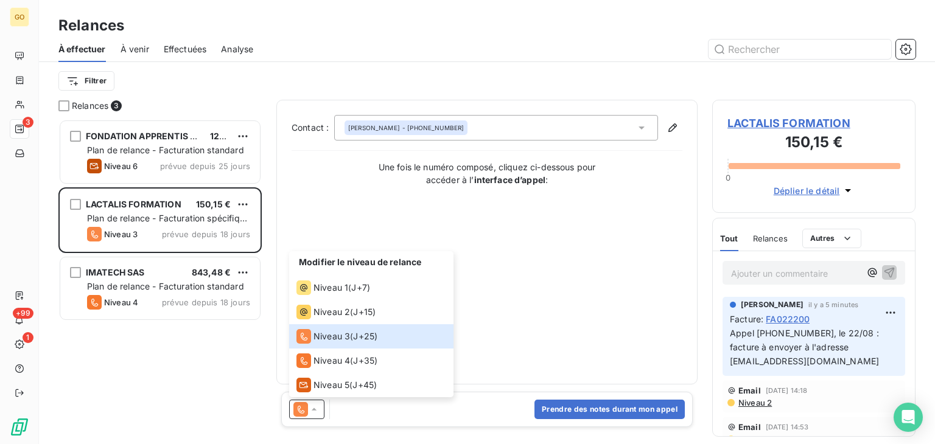
click at [234, 373] on div "FONDATION APPRENTIS D'AUTEUIL 123,43 € Plan de relance - Facturation standard N…" at bounding box center [159, 281] width 203 height 325
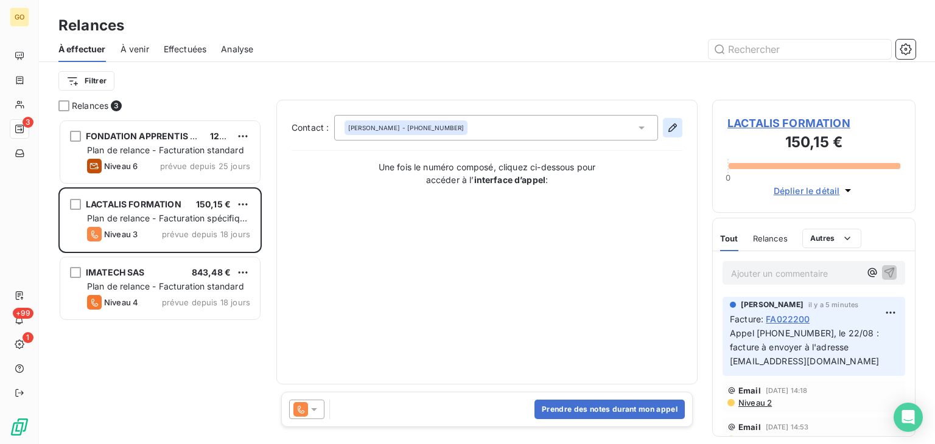
click at [674, 129] on icon "button" at bounding box center [672, 128] width 12 height 12
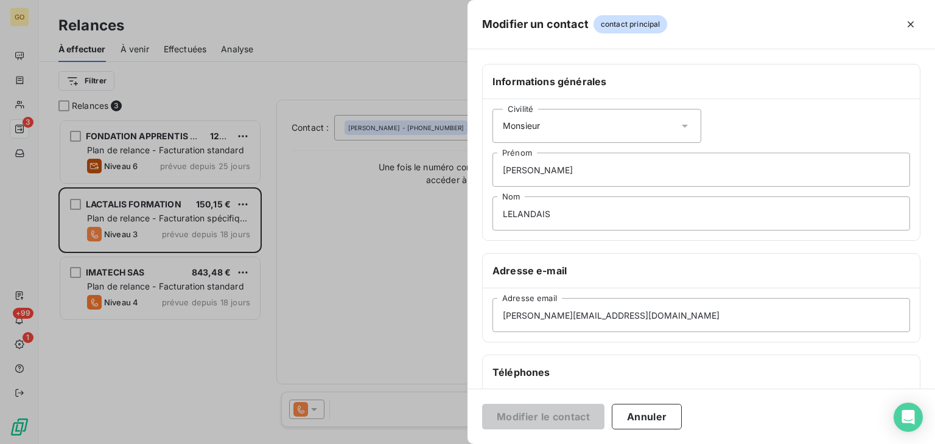
click at [397, 278] on div at bounding box center [467, 222] width 935 height 444
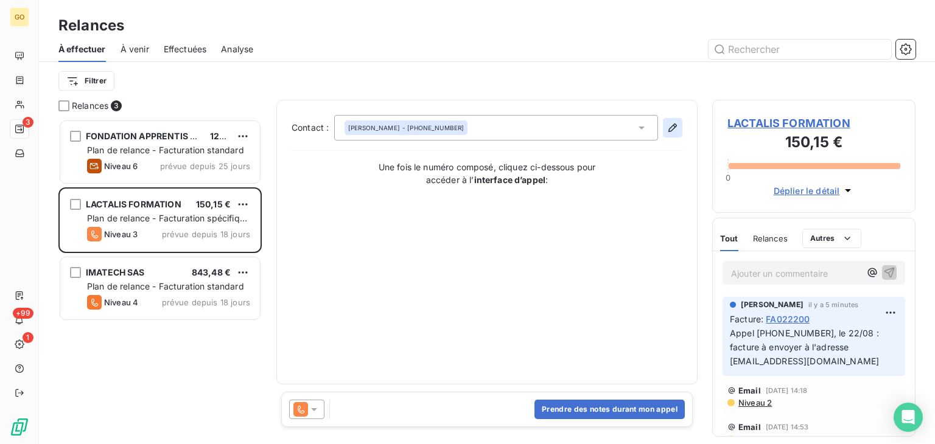
click at [676, 130] on icon "button" at bounding box center [672, 128] width 12 height 12
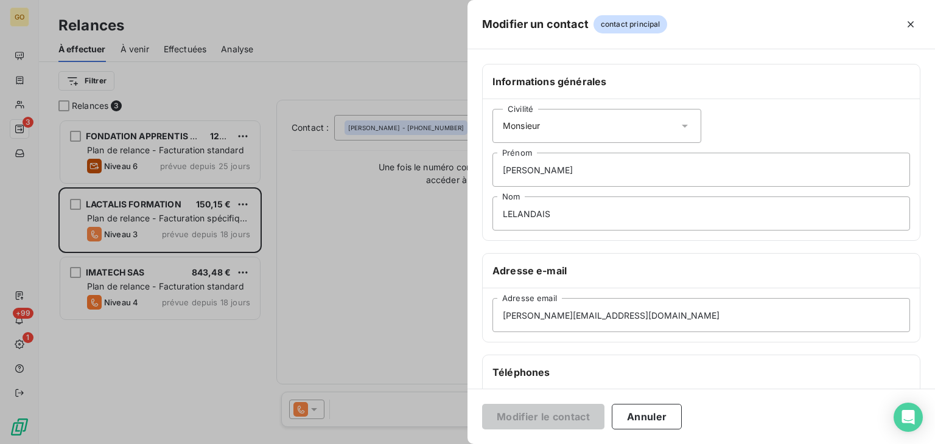
click at [360, 301] on div at bounding box center [467, 222] width 935 height 444
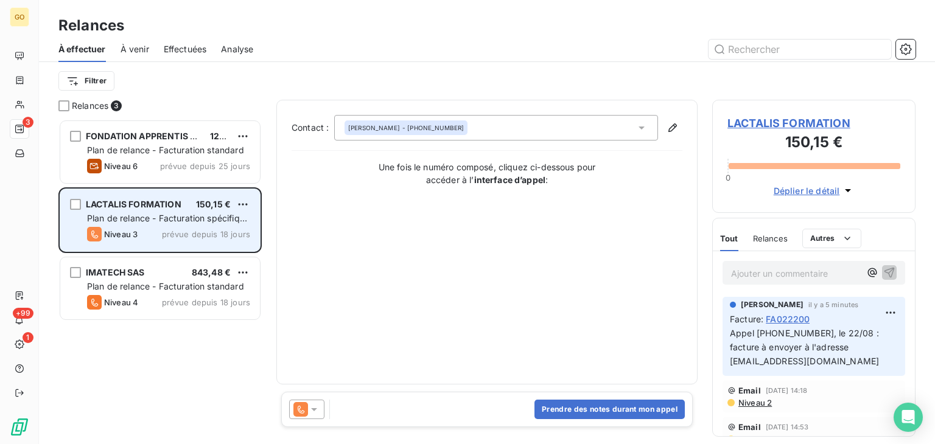
click at [178, 207] on span "LACTALIS FORMATION" at bounding box center [134, 204] width 96 height 10
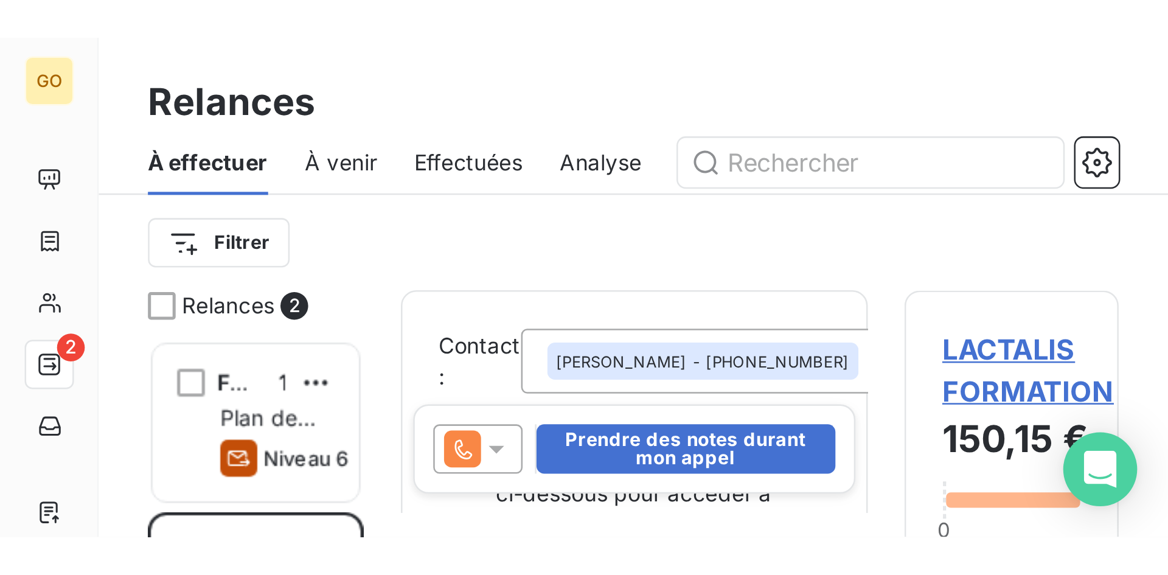
scroll to position [447, 253]
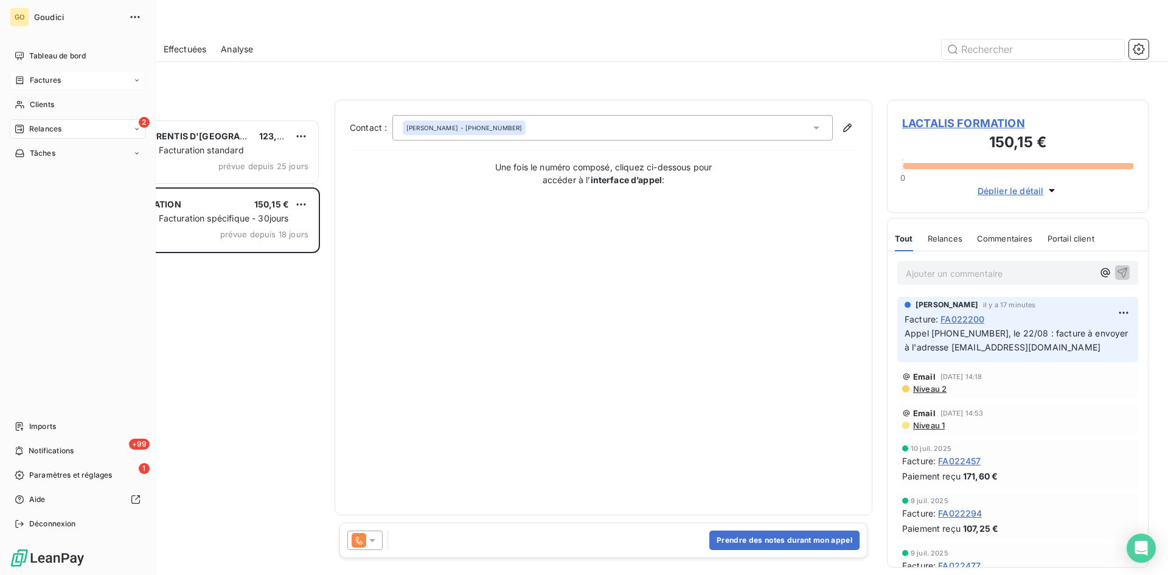
click at [61, 82] on div "Factures" at bounding box center [78, 80] width 136 height 19
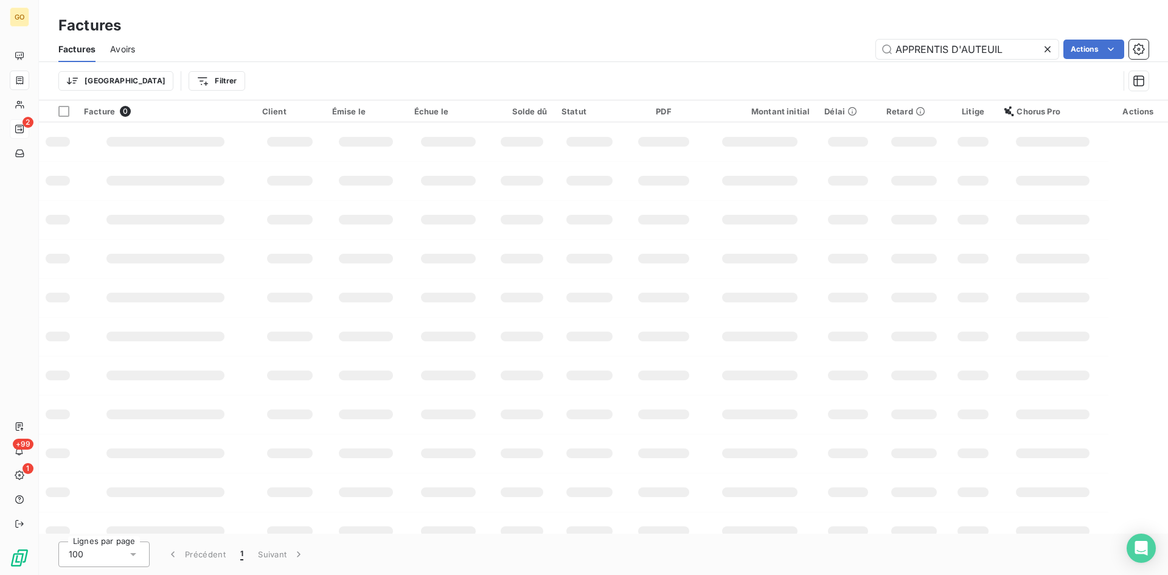
drag, startPoint x: 854, startPoint y: 39, endPoint x: 729, endPoint y: 36, distance: 124.8
click at [729, 36] on div "Factures Factures Avoirs APPRENTIS D'AUTEUIL Actions Trier Filtrer" at bounding box center [603, 50] width 1129 height 100
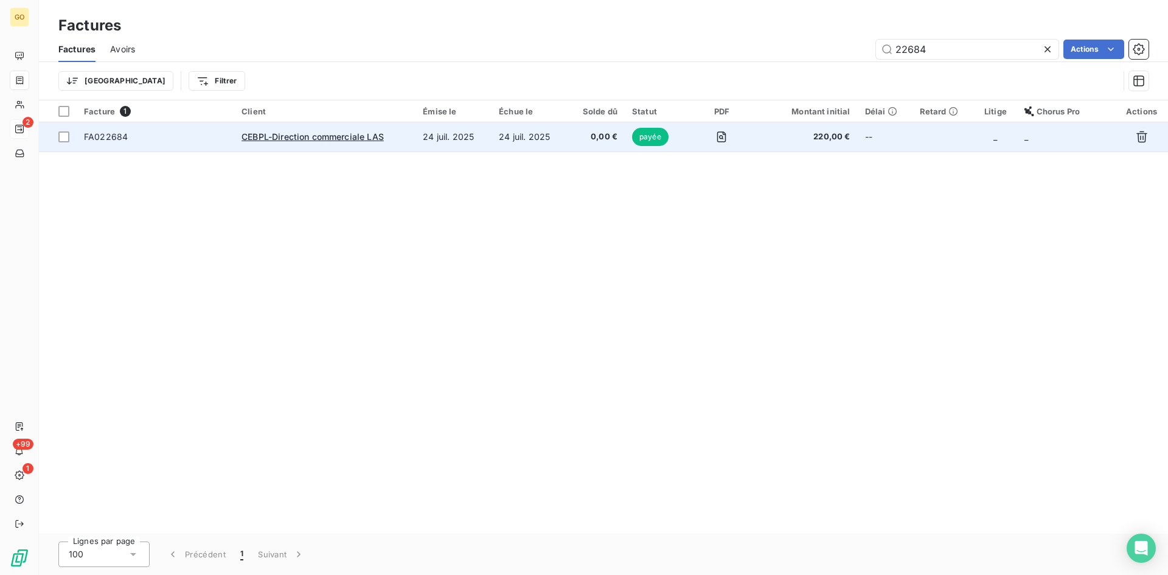
type input "22684"
click at [646, 140] on span "payée" at bounding box center [650, 137] width 37 height 18
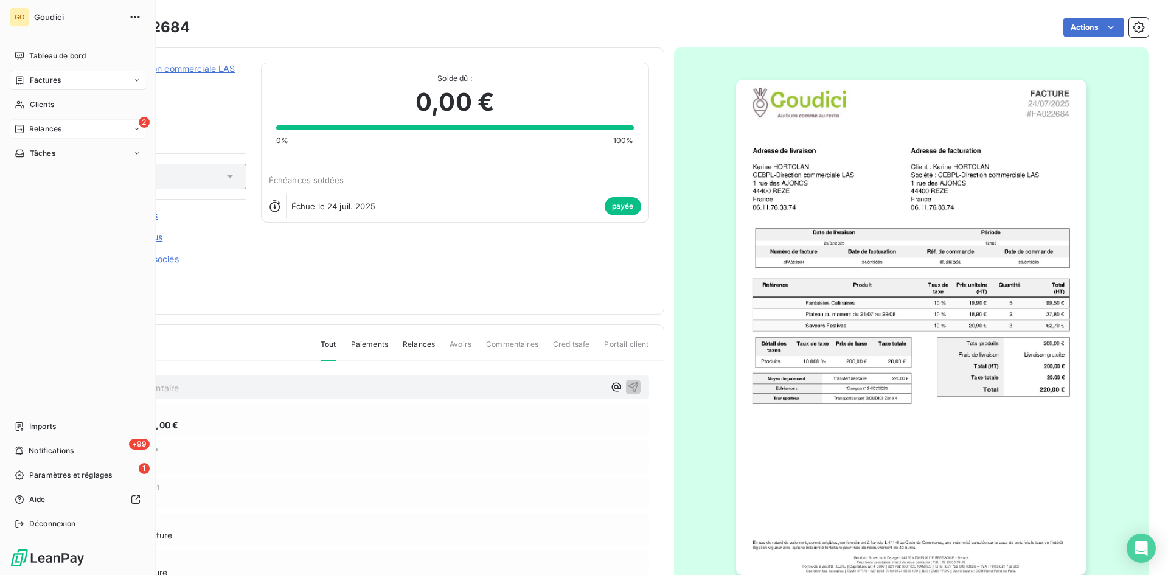
click at [49, 76] on span "Factures" at bounding box center [45, 80] width 31 height 11
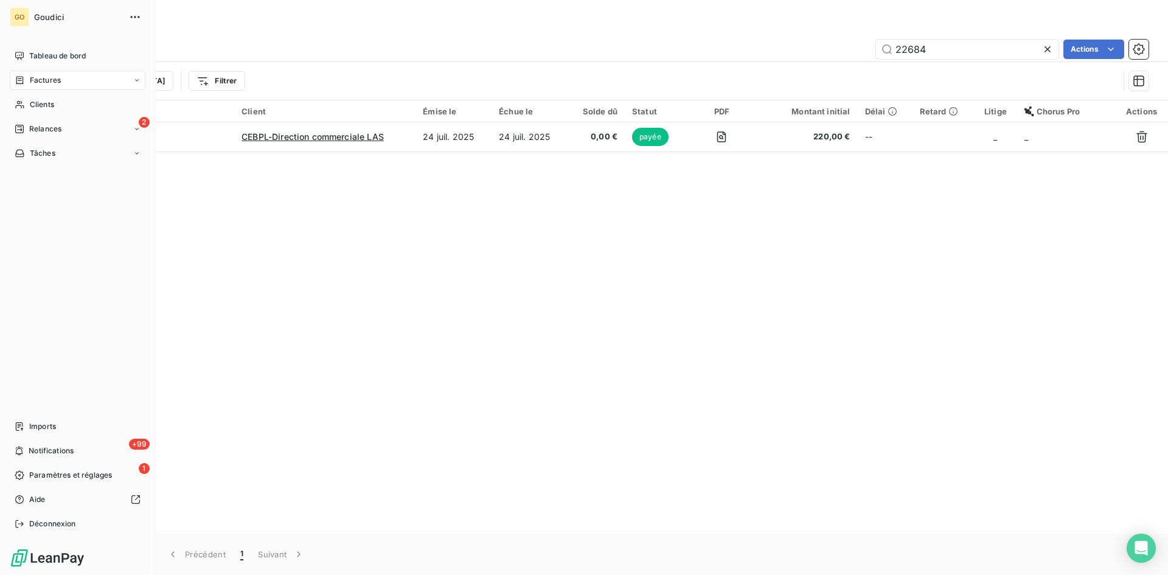
drag, startPoint x: 39, startPoint y: 133, endPoint x: 54, endPoint y: 168, distance: 38.4
click at [39, 133] on span "Relances" at bounding box center [45, 129] width 32 height 11
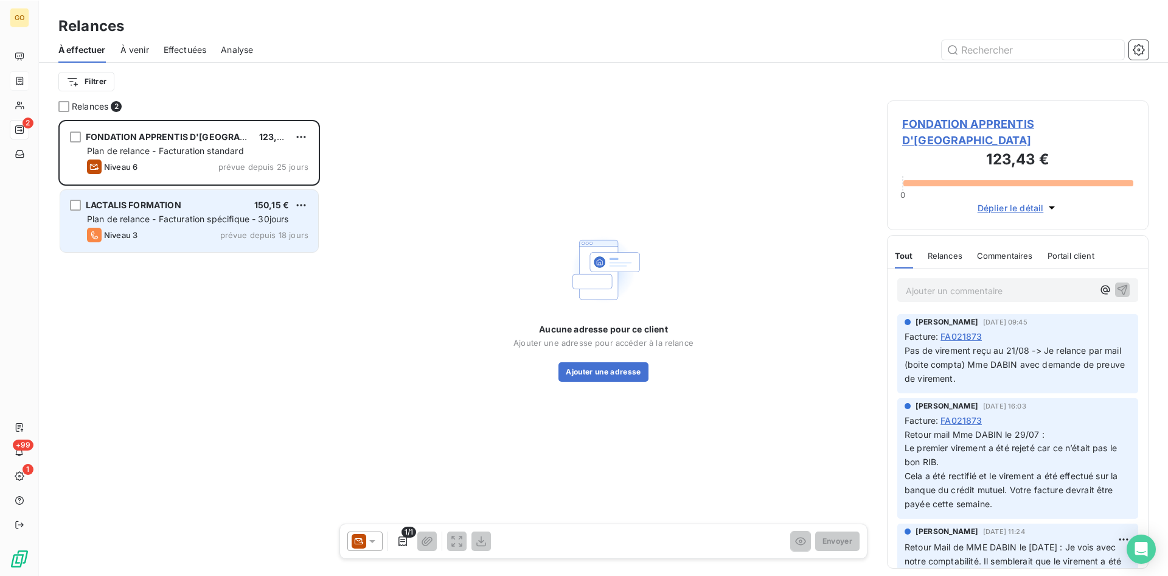
scroll to position [447, 253]
click at [159, 204] on span "LACTALIS FORMATION" at bounding box center [134, 204] width 96 height 10
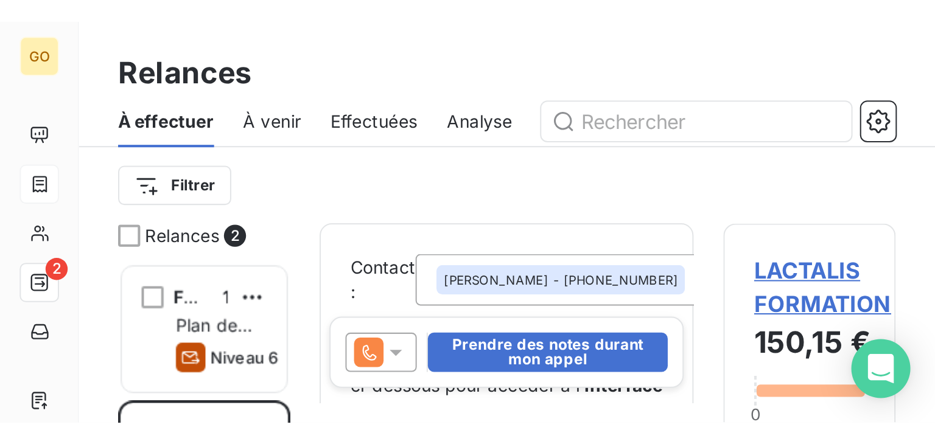
scroll to position [315, 194]
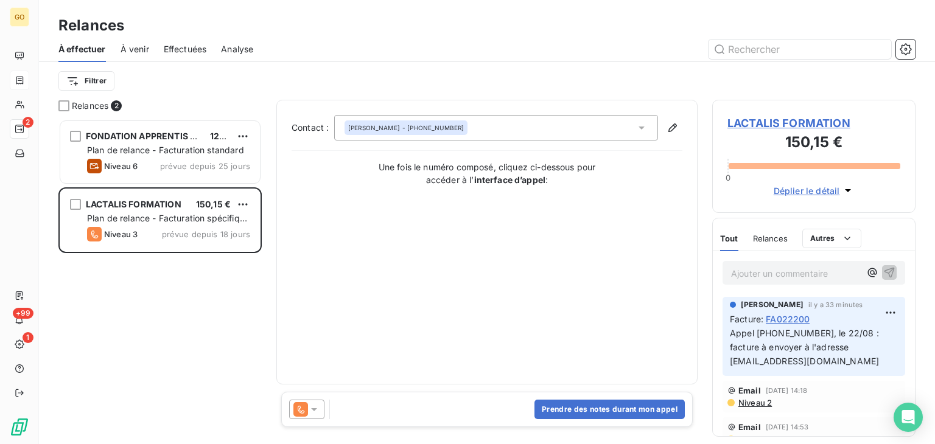
click at [629, 24] on div "Relances" at bounding box center [487, 26] width 896 height 22
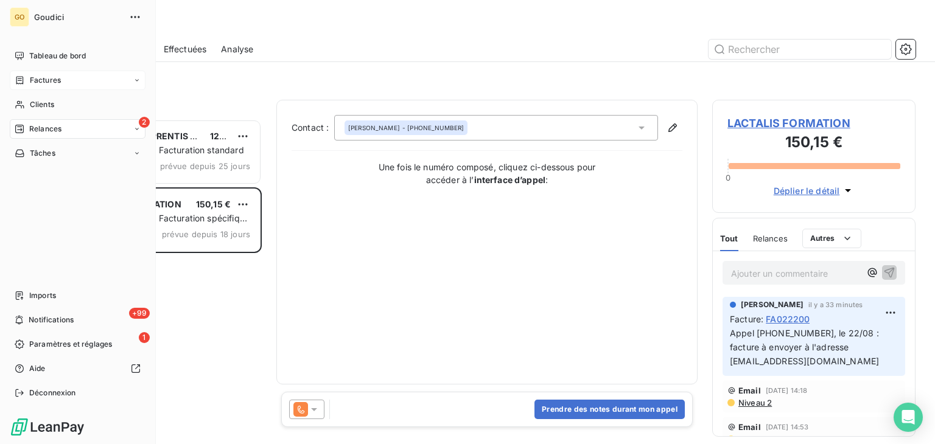
click at [51, 83] on span "Factures" at bounding box center [45, 80] width 31 height 11
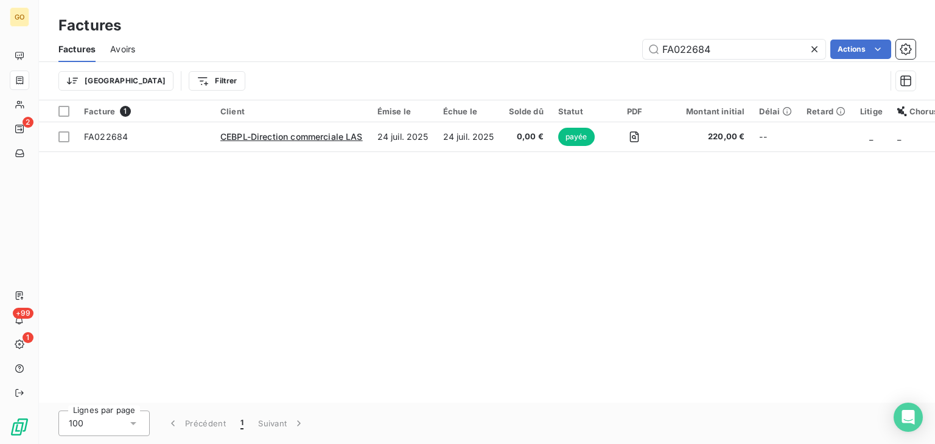
type input "022684"
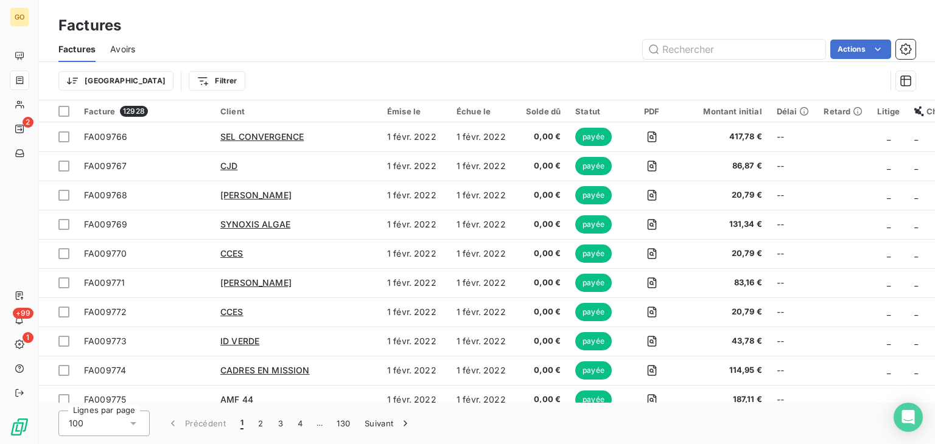
type input "022684"
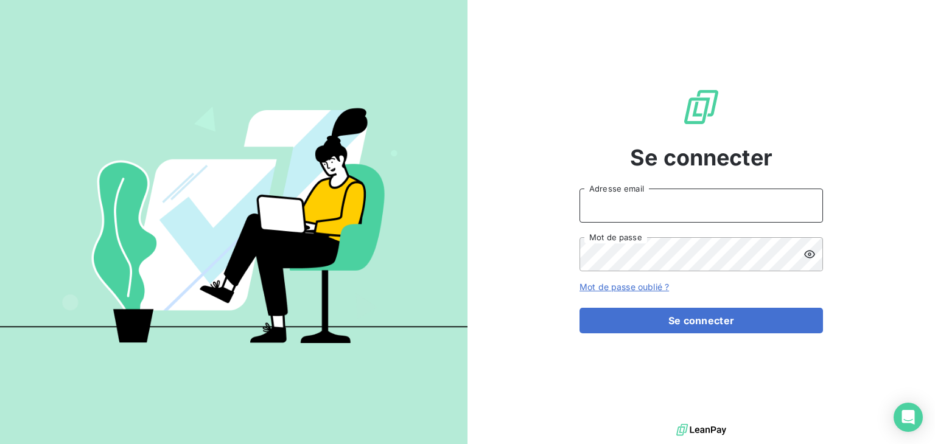
type input "contact@goudici.fr"
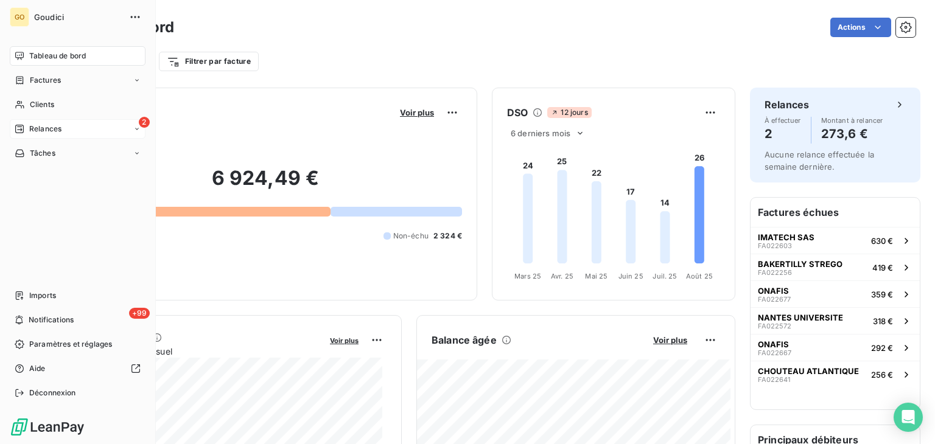
click at [53, 130] on span "Relances" at bounding box center [45, 129] width 32 height 11
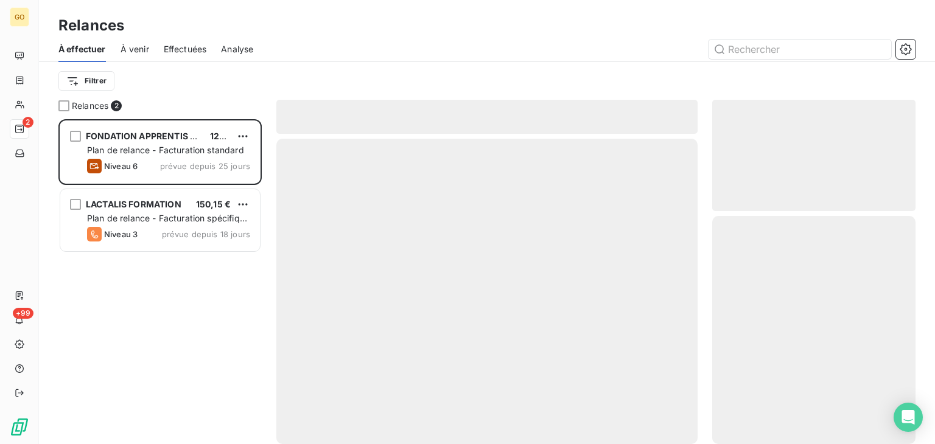
scroll to position [315, 194]
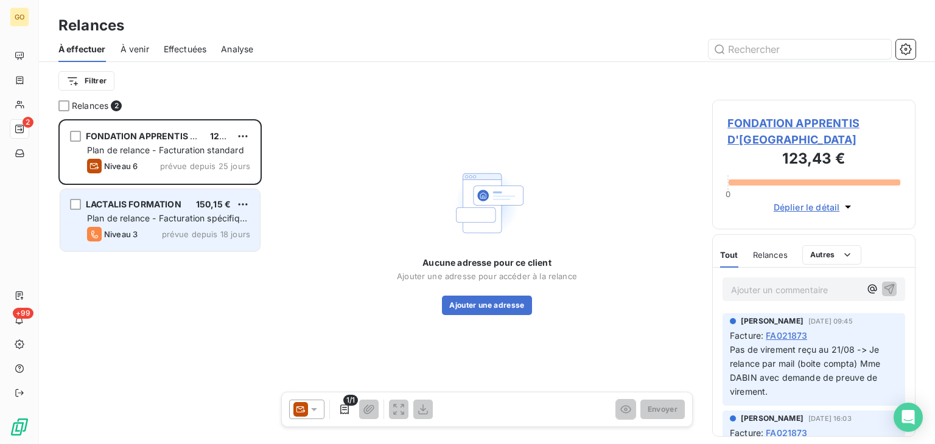
click at [141, 218] on span "Plan de relance - Facturation spécifique - 30jours" at bounding box center [168, 224] width 162 height 23
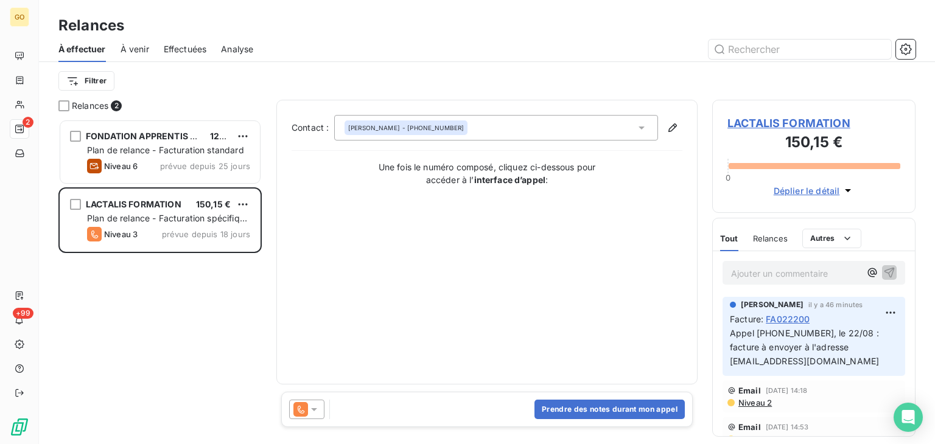
click at [414, 401] on div "Prendre des notes durant mon appel" at bounding box center [486, 409] width 411 height 35
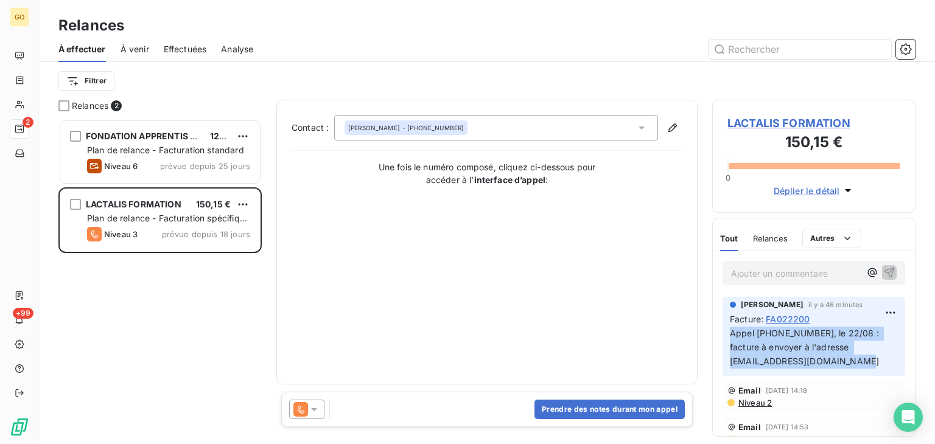
drag, startPoint x: 730, startPoint y: 330, endPoint x: 867, endPoint y: 371, distance: 142.4
click at [867, 371] on div "[PERSON_NAME] il y a 46 minutes Facture : FA022200 Appel [PHONE_NUMBER], le 22/…" at bounding box center [813, 336] width 183 height 79
copy span "Appel [PHONE_NUMBER], le 22/08 : facture à envoyer à l'adresse [EMAIL_ADDRESS][…"
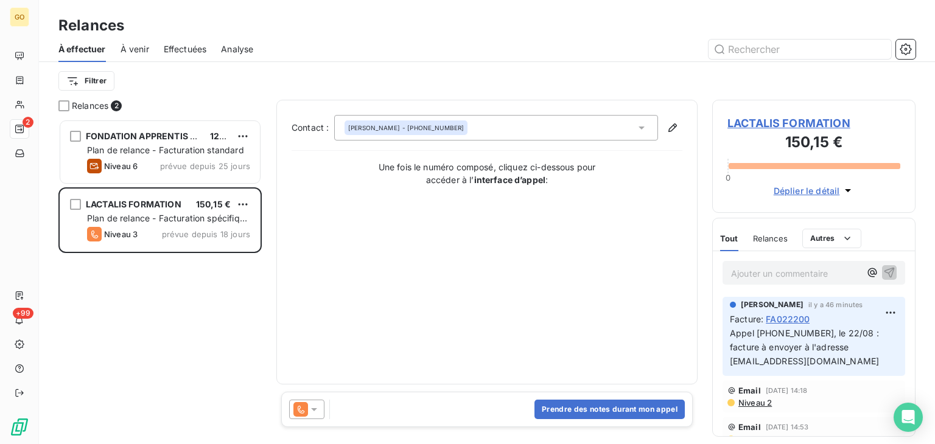
click at [396, 400] on div "Prendre des notes durant mon appel" at bounding box center [486, 409] width 411 height 35
click at [388, 408] on div "Prendre des notes durant mon appel" at bounding box center [486, 409] width 411 height 35
click at [622, 411] on button "Prendre des notes durant mon appel" at bounding box center [609, 409] width 150 height 19
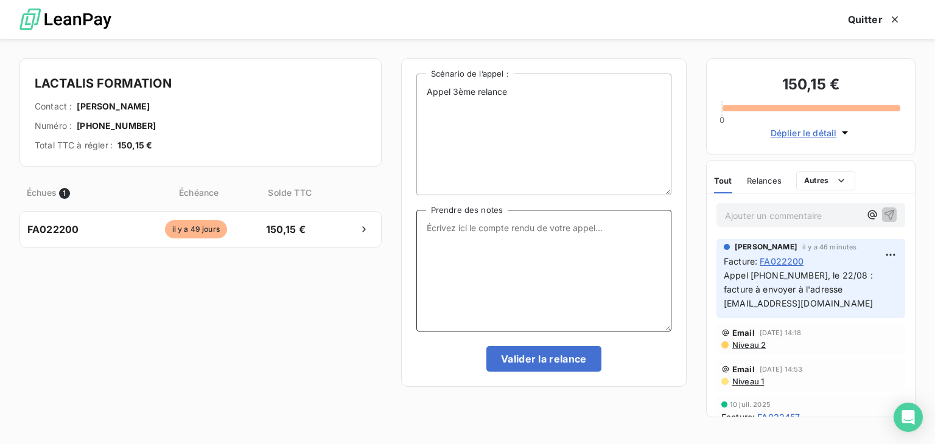
click at [481, 223] on textarea "Prendre des notes" at bounding box center [543, 271] width 255 height 122
paste textarea "Appel [PHONE_NUMBER], le 22/08 : facture à envoyer à l'adresse [EMAIL_ADDRESS][…"
click at [595, 224] on textarea "Appel [PHONE_NUMBER], le 22/08 : facture à envoyer à l'adresse [EMAIL_ADDRESS][…" at bounding box center [543, 271] width 255 height 122
click at [621, 225] on textarea "Appel [PHONE_NUMBER], le 22/08 : facture envoyer à l'adresse [EMAIL_ADDRESS][DO…" at bounding box center [543, 271] width 255 height 122
click at [623, 225] on textarea "Appel 02 40 56 23 00, le 22/08 : facture envoyer à l'adresse zzzcsf.2209@fr.lac…" at bounding box center [543, 271] width 255 height 122
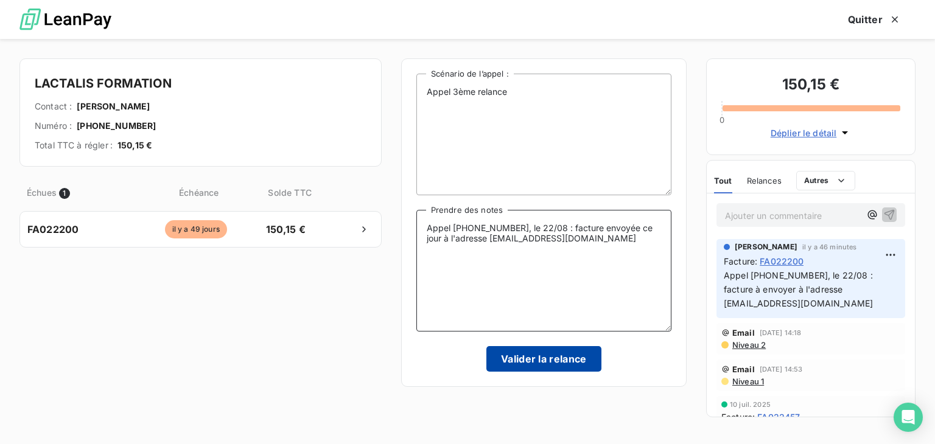
type textarea "Appel 02 40 56 23 00, le 22/08 : facture envoyée ce jour à l'adresse zzzcsf.220…"
click at [542, 361] on button "Valider la relance" at bounding box center [543, 359] width 115 height 26
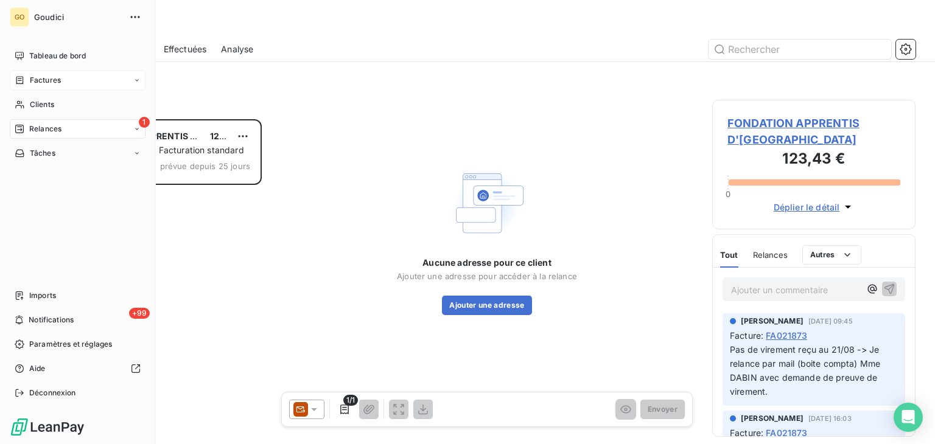
click at [32, 81] on span "Factures" at bounding box center [45, 80] width 31 height 11
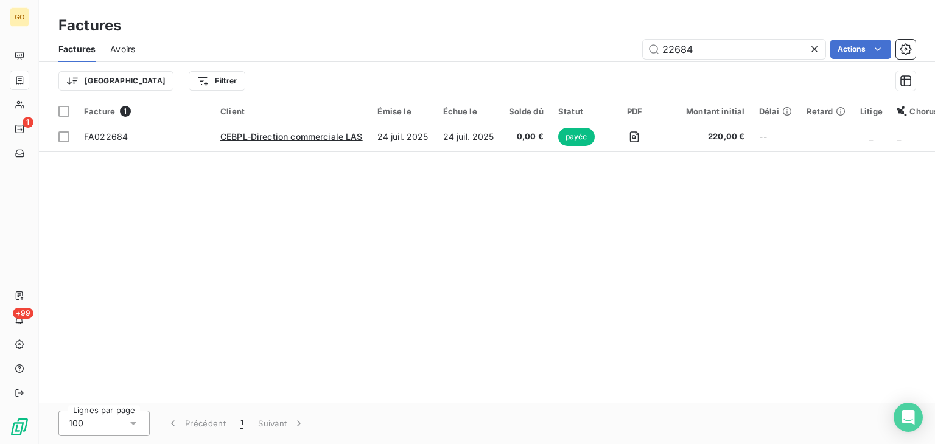
drag, startPoint x: 750, startPoint y: 52, endPoint x: 616, endPoint y: 42, distance: 134.2
click at [616, 42] on div "22684 Actions" at bounding box center [532, 49] width 765 height 19
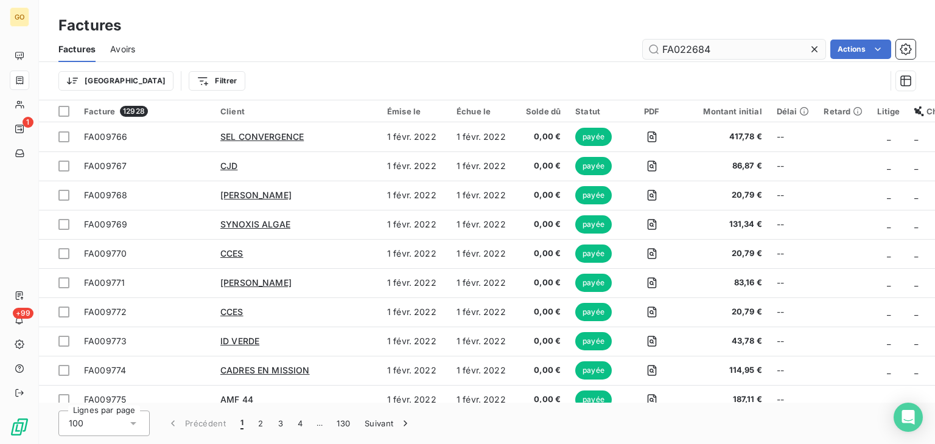
click at [679, 40] on input "FA022684" at bounding box center [734, 49] width 183 height 19
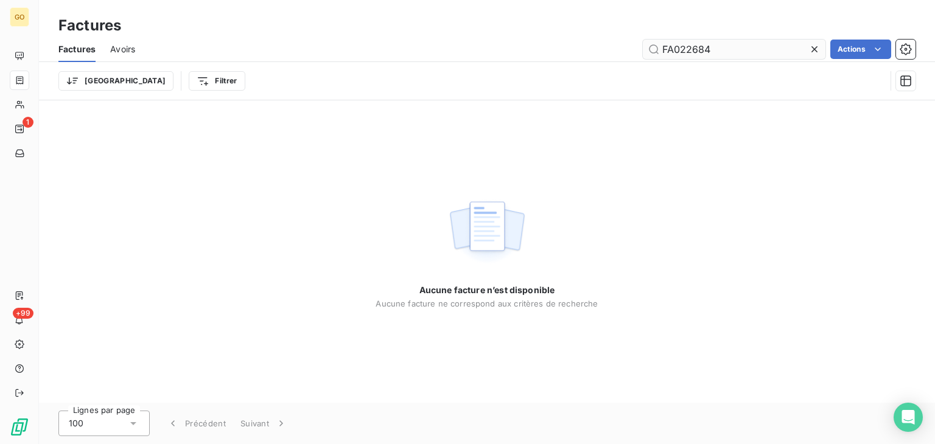
click at [747, 50] on input "FA022684" at bounding box center [734, 49] width 183 height 19
drag, startPoint x: 672, startPoint y: 47, endPoint x: 644, endPoint y: 49, distance: 27.4
click at [644, 49] on input "FA022684" at bounding box center [734, 49] width 183 height 19
type input "022684"
click at [711, 47] on input "022684" at bounding box center [734, 49] width 183 height 19
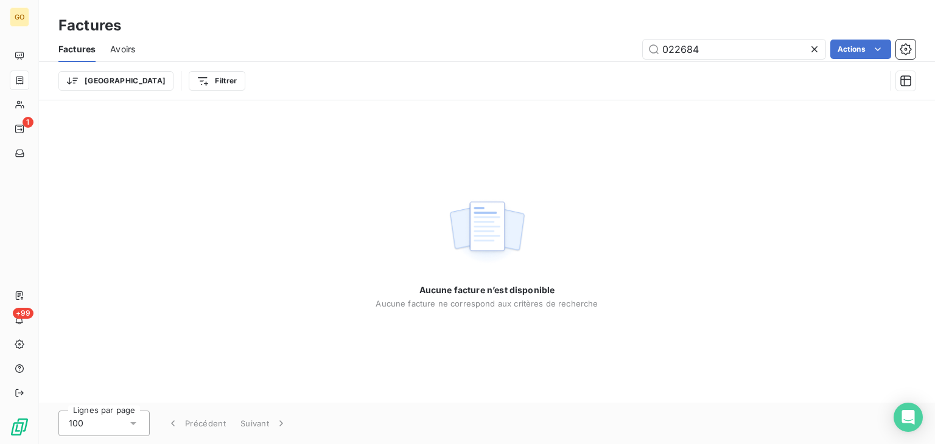
drag, startPoint x: 711, startPoint y: 47, endPoint x: 468, endPoint y: 27, distance: 243.7
click at [468, 27] on div "Factures Factures Avoirs 022684 Actions Trier Filtrer" at bounding box center [487, 50] width 896 height 100
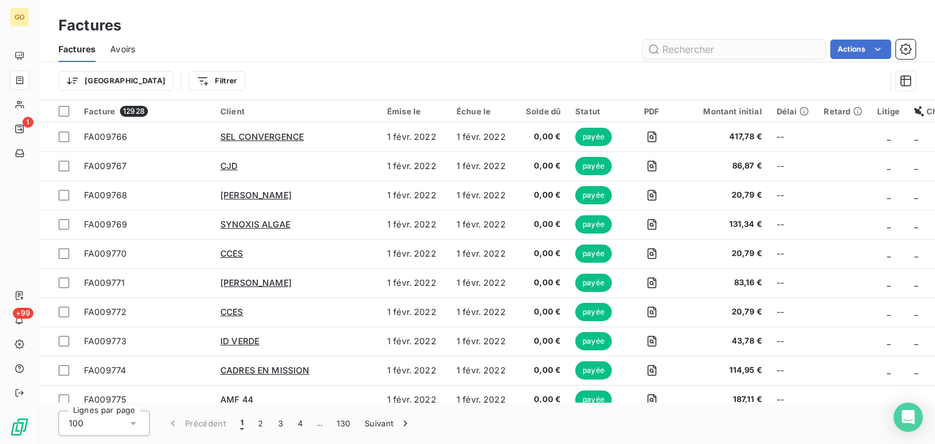
click at [748, 52] on input "text" at bounding box center [734, 49] width 183 height 19
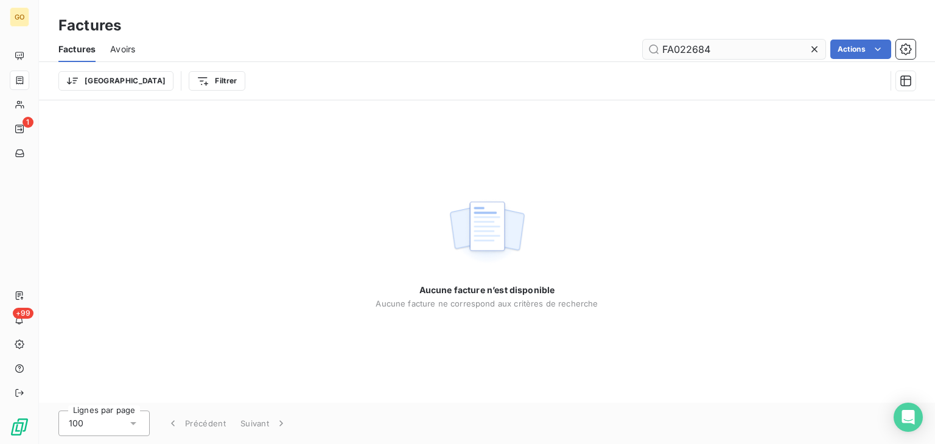
drag, startPoint x: 671, startPoint y: 48, endPoint x: 652, endPoint y: 45, distance: 19.1
click at [652, 45] on input "FA022684" at bounding box center [734, 49] width 183 height 19
type input "022684"
click at [758, 52] on input "022684" at bounding box center [734, 49] width 183 height 19
click at [652, 47] on input "022684" at bounding box center [734, 49] width 183 height 19
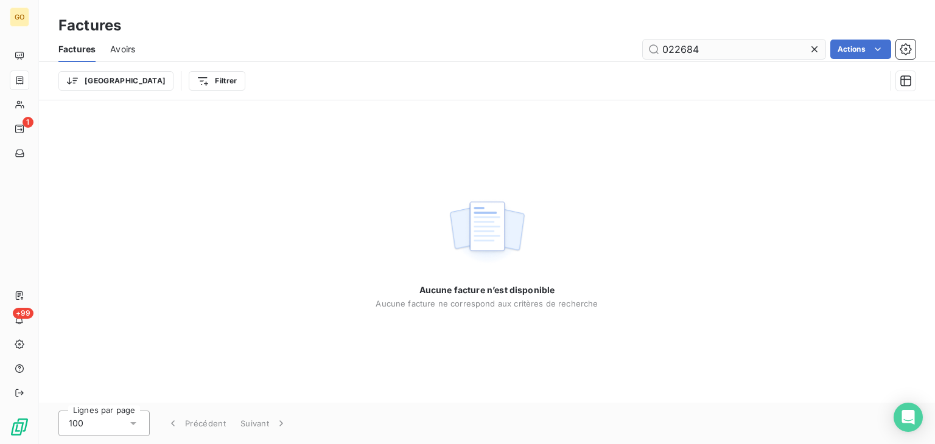
click at [707, 50] on input "022684" at bounding box center [734, 49] width 183 height 19
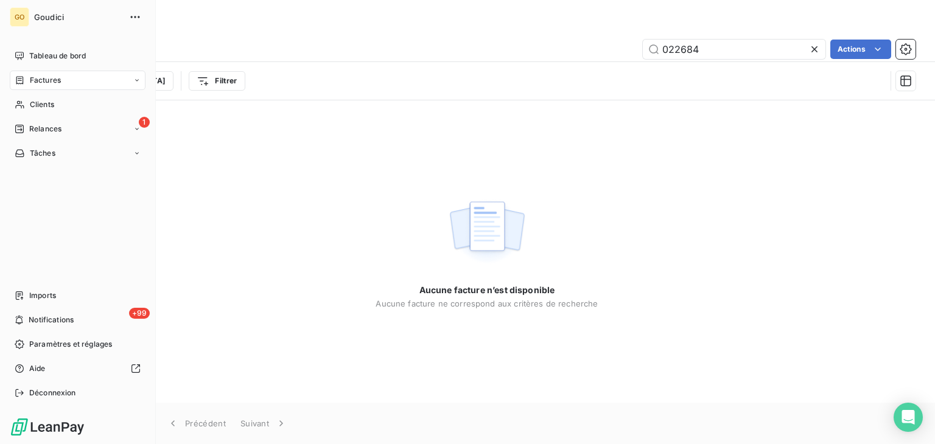
drag, startPoint x: 56, startPoint y: 78, endPoint x: 78, endPoint y: 89, distance: 24.2
click at [56, 78] on span "Factures" at bounding box center [45, 80] width 31 height 11
click at [47, 114] on nav "Factures Avoirs" at bounding box center [84, 117] width 121 height 44
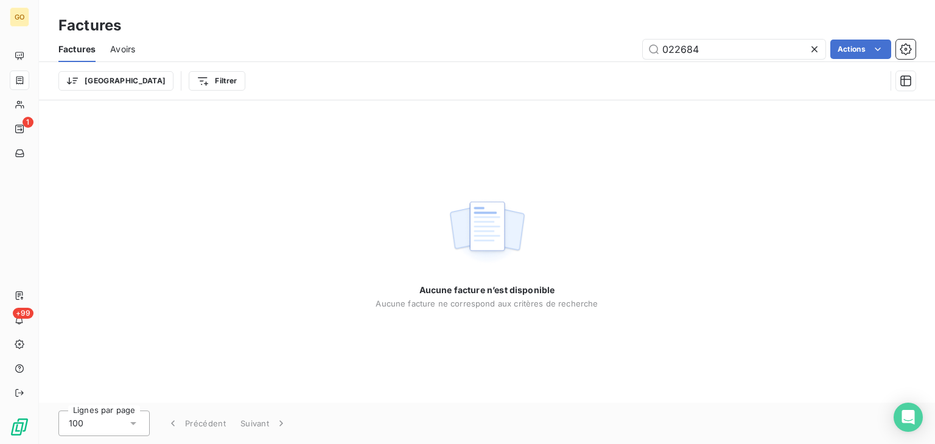
click at [246, 52] on div "022684 Actions" at bounding box center [532, 49] width 765 height 19
drag, startPoint x: 628, startPoint y: 38, endPoint x: 738, endPoint y: 38, distance: 110.1
click at [630, 38] on div "Factures Avoirs 022684 Actions" at bounding box center [487, 50] width 896 height 26
click at [812, 48] on icon at bounding box center [814, 49] width 12 height 12
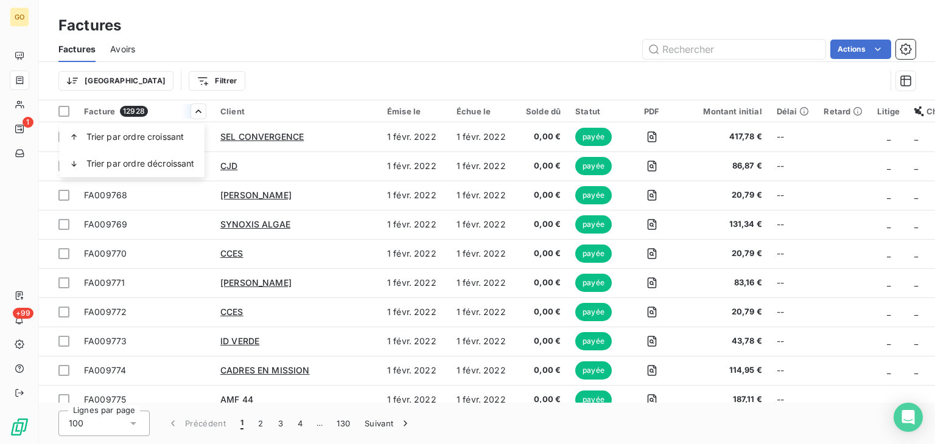
click at [195, 113] on html "GO 1 +99 Factures Factures Avoirs Actions Trier Filtrer Facture 12928 Client Ém…" at bounding box center [467, 222] width 935 height 444
click at [767, 44] on input "text" at bounding box center [734, 49] width 183 height 19
click at [758, 43] on input "text" at bounding box center [734, 49] width 183 height 19
paste input "022684"
type input "022684"
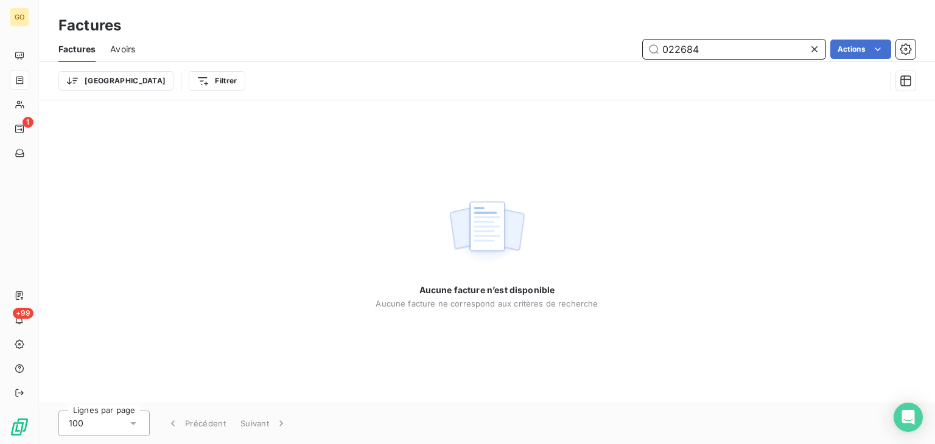
drag, startPoint x: 713, startPoint y: 56, endPoint x: 585, endPoint y: 56, distance: 128.4
click at [585, 56] on div "022684 Actions" at bounding box center [532, 49] width 765 height 19
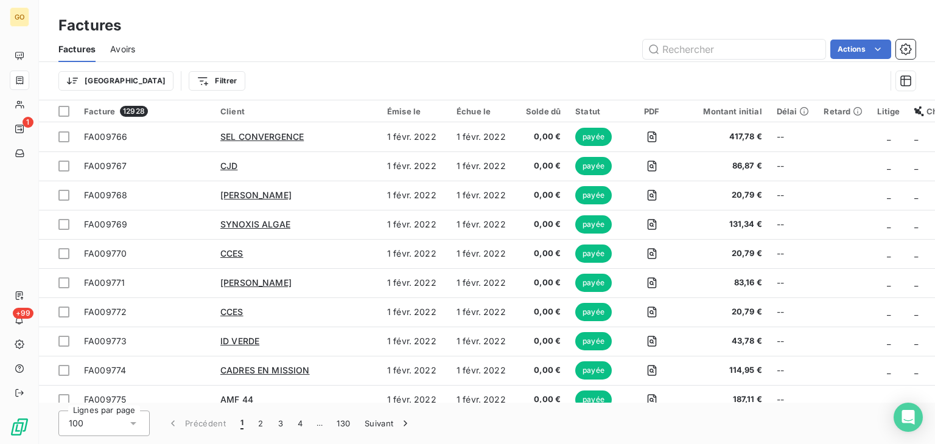
click at [436, 69] on div "Trier Filtrer" at bounding box center [486, 81] width 857 height 38
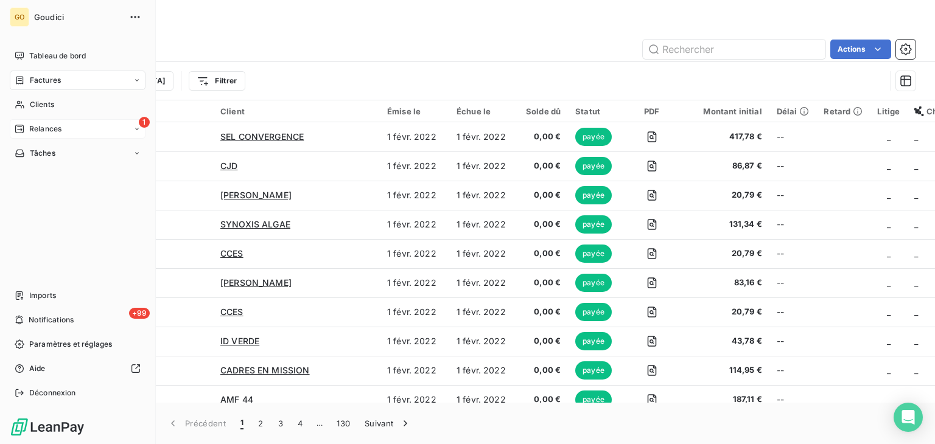
drag, startPoint x: 46, startPoint y: 134, endPoint x: 36, endPoint y: 124, distance: 15.1
click at [46, 134] on div "1 Relances" at bounding box center [78, 128] width 136 height 19
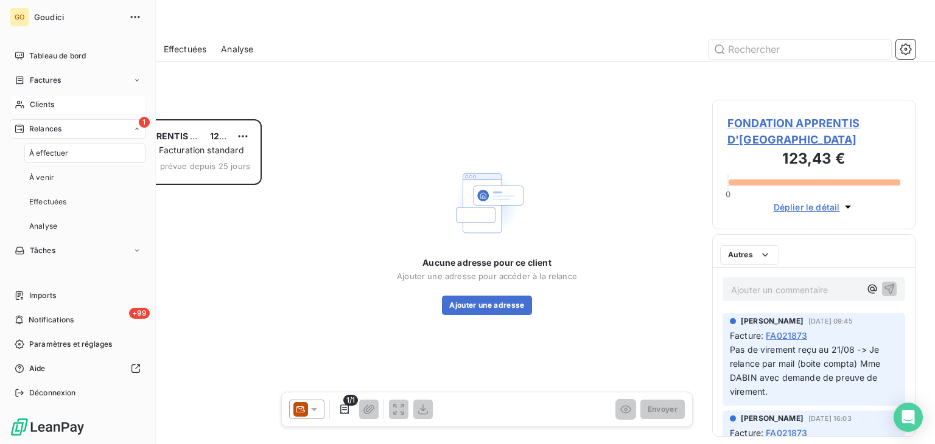
scroll to position [315, 194]
click at [46, 156] on span "Tâches" at bounding box center [43, 153] width 26 height 11
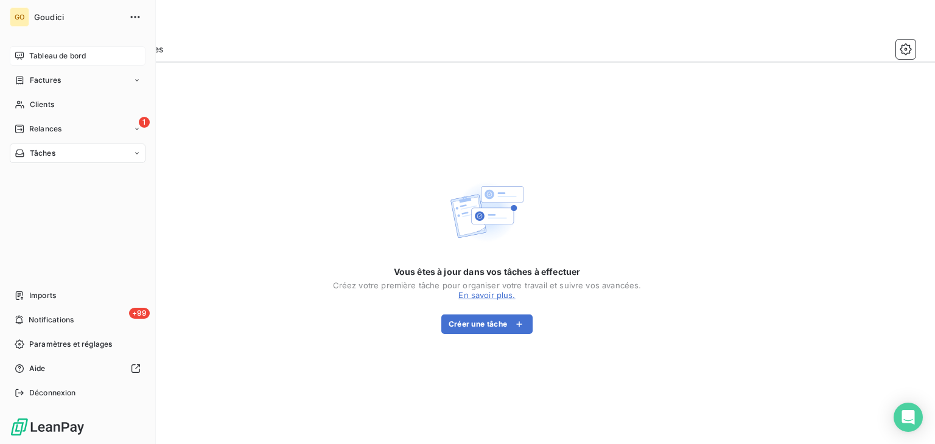
click at [33, 54] on span "Tableau de bord" at bounding box center [57, 56] width 57 height 11
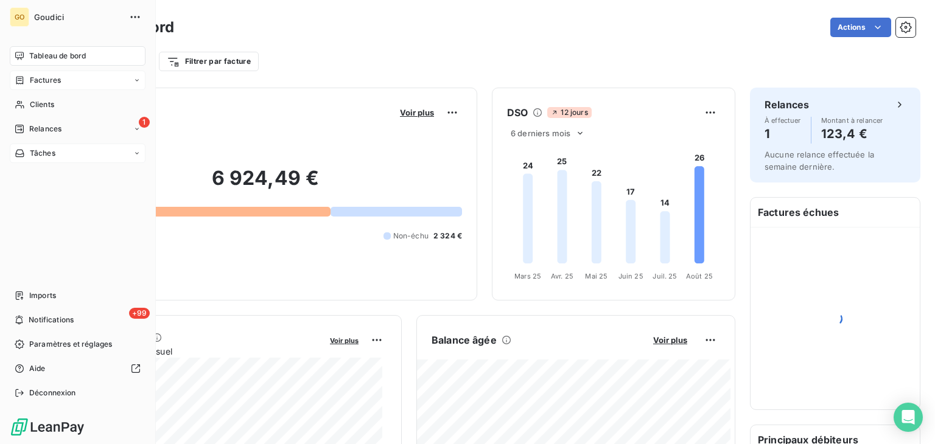
click at [39, 82] on span "Factures" at bounding box center [45, 80] width 31 height 11
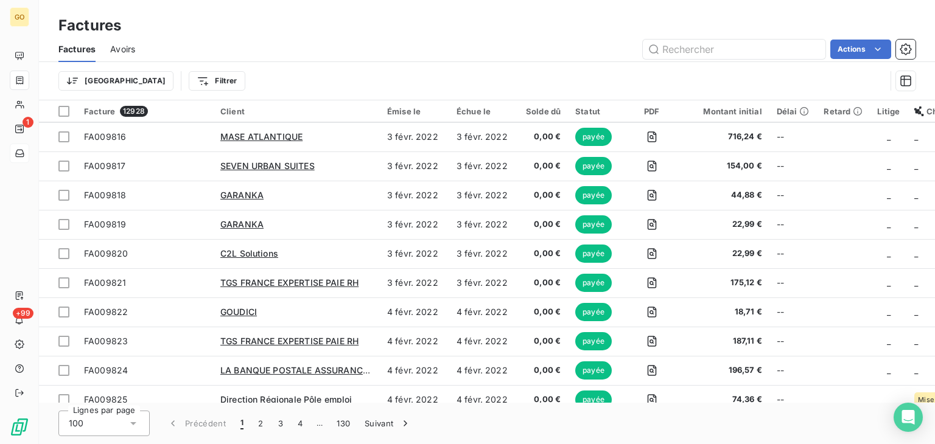
scroll to position [1704, 0]
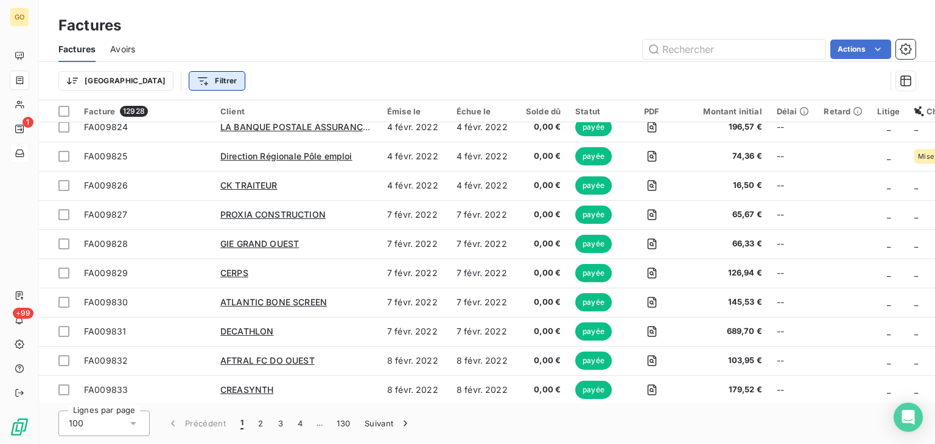
click at [136, 83] on html "GO 1 +99 Factures Factures Avoirs Actions Trier Filtrer Facture 12928 Client Ém…" at bounding box center [467, 222] width 935 height 444
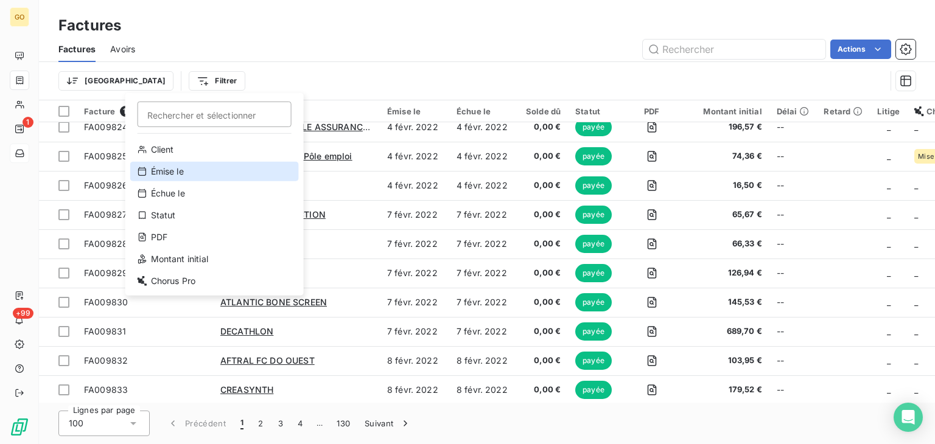
click at [197, 176] on div "Émise le" at bounding box center [214, 171] width 169 height 19
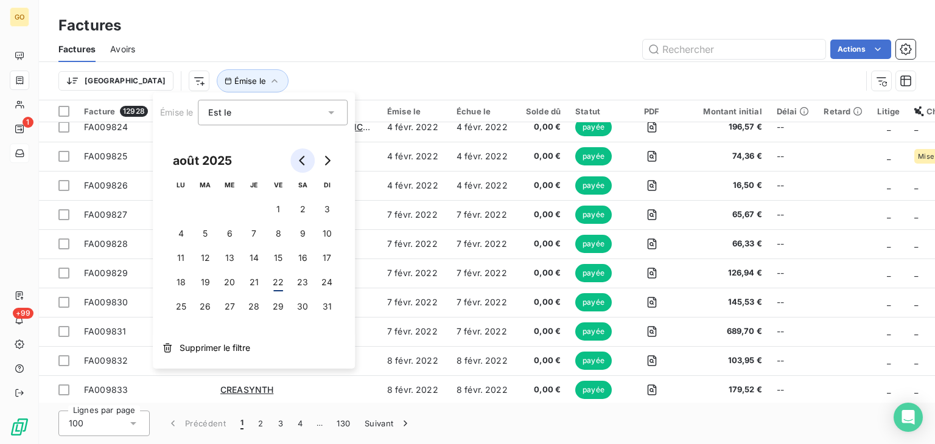
click at [302, 162] on icon "Go to previous month" at bounding box center [303, 161] width 10 height 10
click at [249, 285] on button "24" at bounding box center [254, 282] width 24 height 24
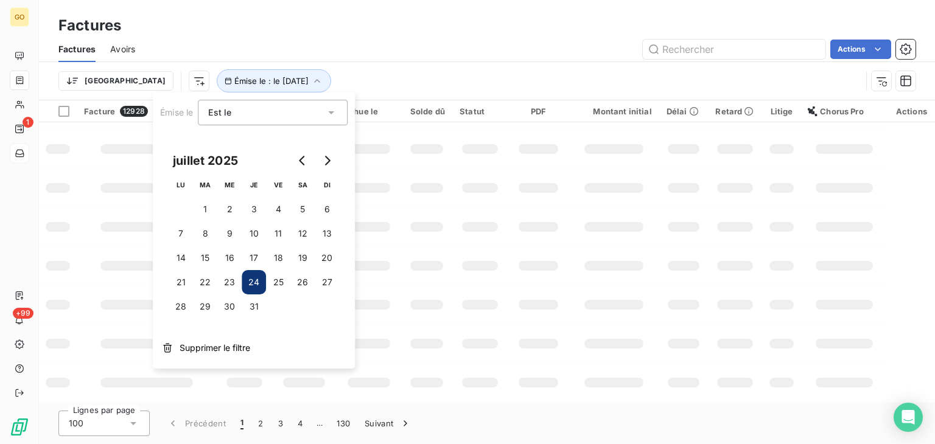
scroll to position [0, 0]
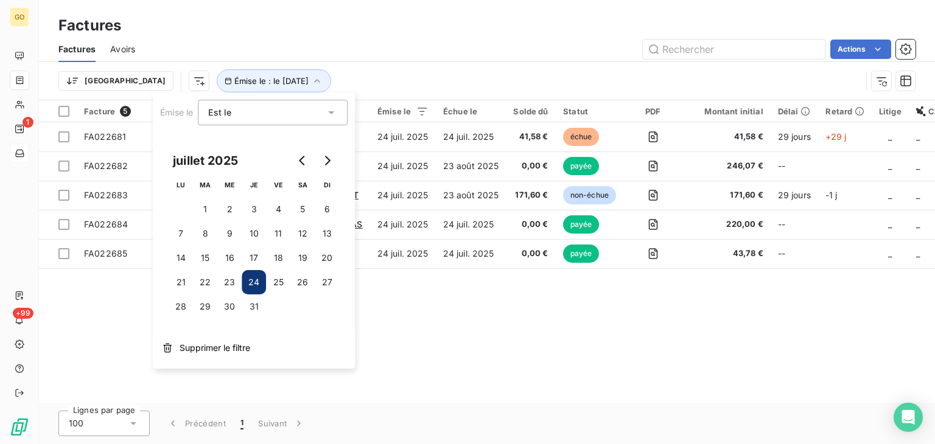
click at [503, 319] on div "Facture 5 Client Émise le Échue le Solde dû Statut PDF Montant initial Délai Re…" at bounding box center [487, 251] width 896 height 302
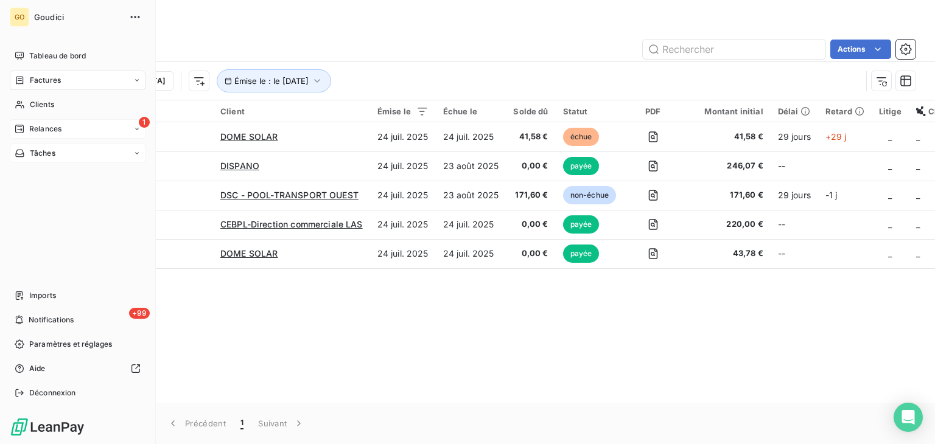
click at [61, 129] on span "Relances" at bounding box center [45, 129] width 32 height 11
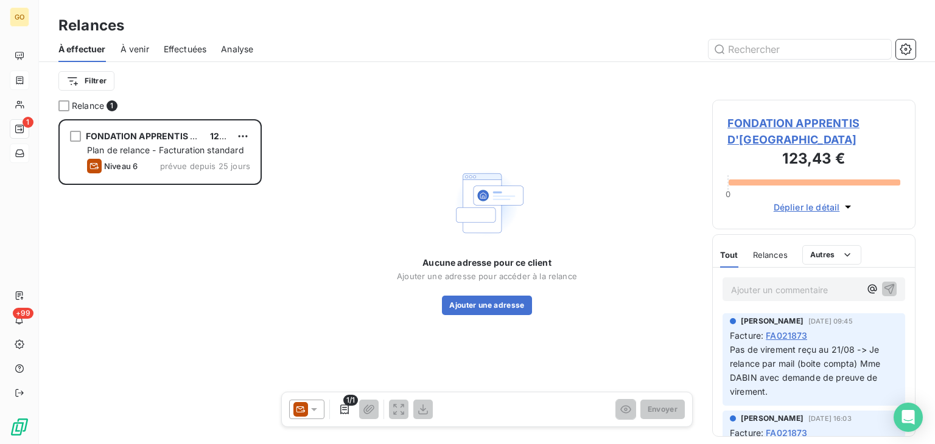
scroll to position [315, 194]
